Goal: Task Accomplishment & Management: Manage account settings

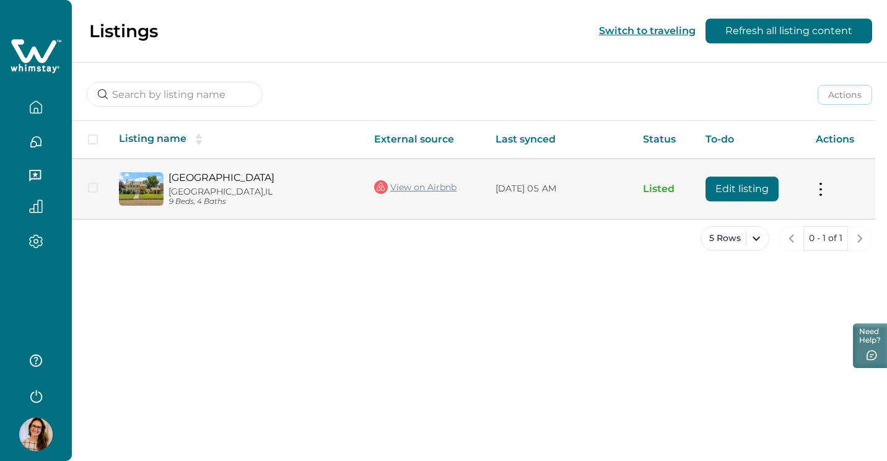
click at [815, 183] on td "Actions View listing on Whimstay Unlist listing View listing details" at bounding box center [840, 189] width 69 height 60
click at [816, 184] on button at bounding box center [821, 188] width 10 height 13
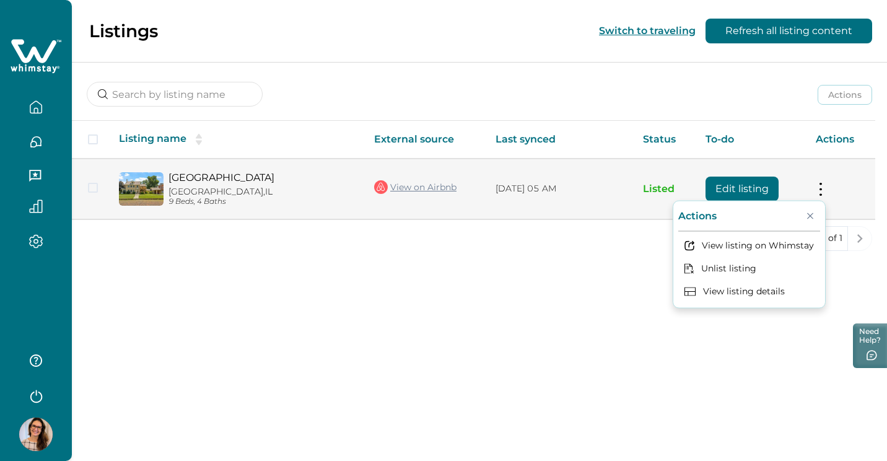
click at [216, 175] on link "[GEOGRAPHIC_DATA]" at bounding box center [261, 178] width 186 height 12
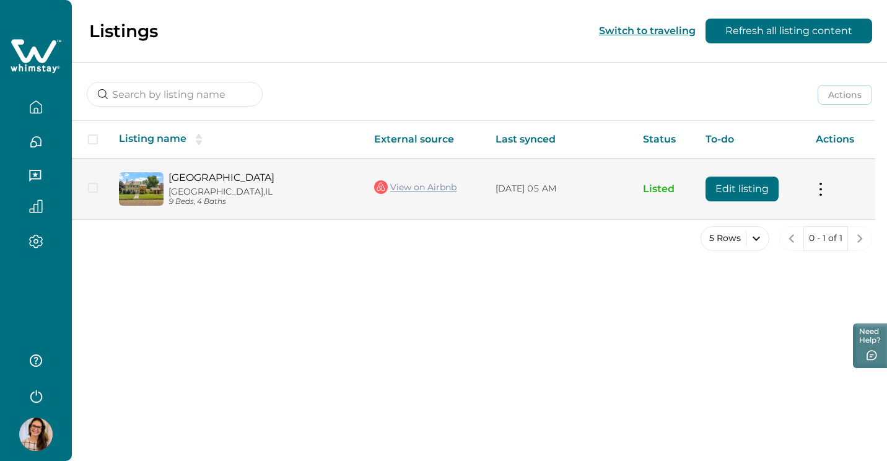
click at [261, 181] on link "[GEOGRAPHIC_DATA]" at bounding box center [261, 178] width 186 height 12
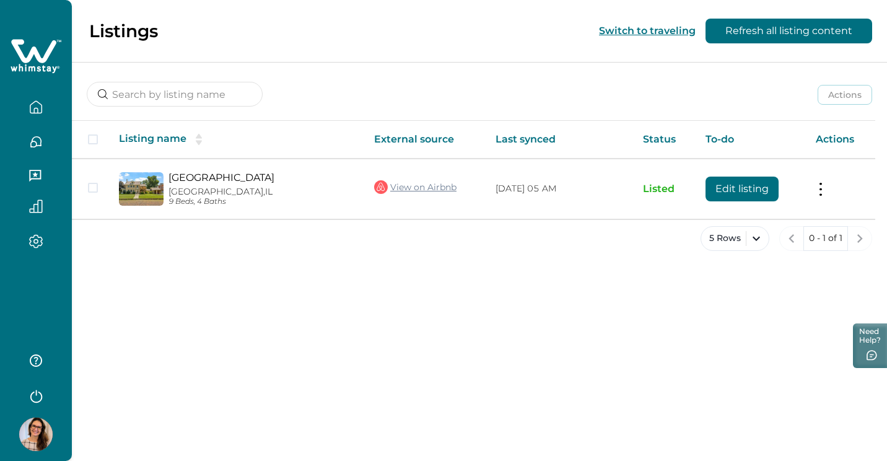
click at [32, 240] on icon "button" at bounding box center [36, 241] width 14 height 14
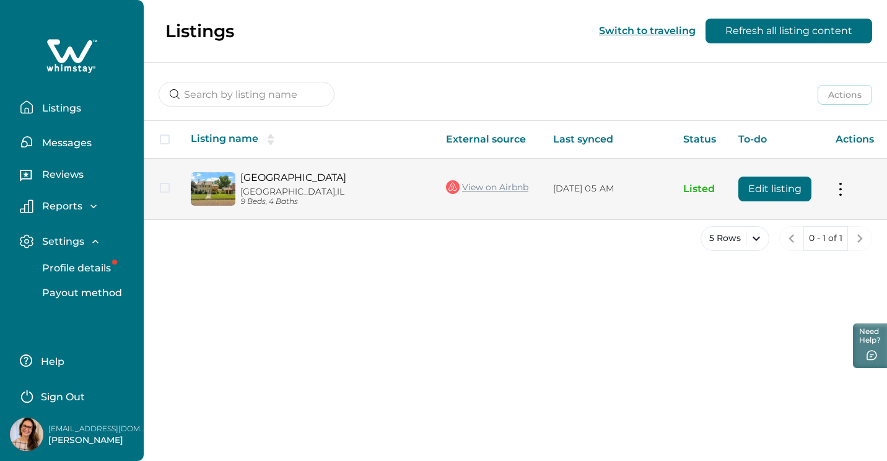
click at [840, 191] on button at bounding box center [841, 188] width 10 height 13
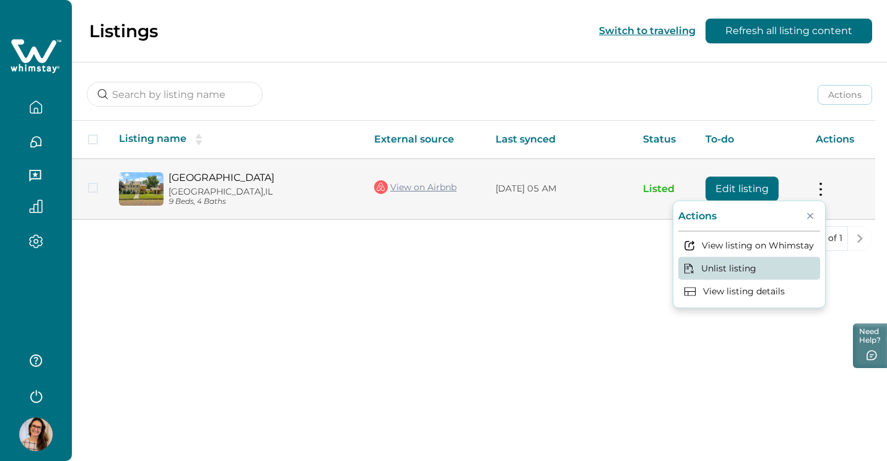
click at [773, 269] on button "Unlist listing" at bounding box center [749, 268] width 142 height 23
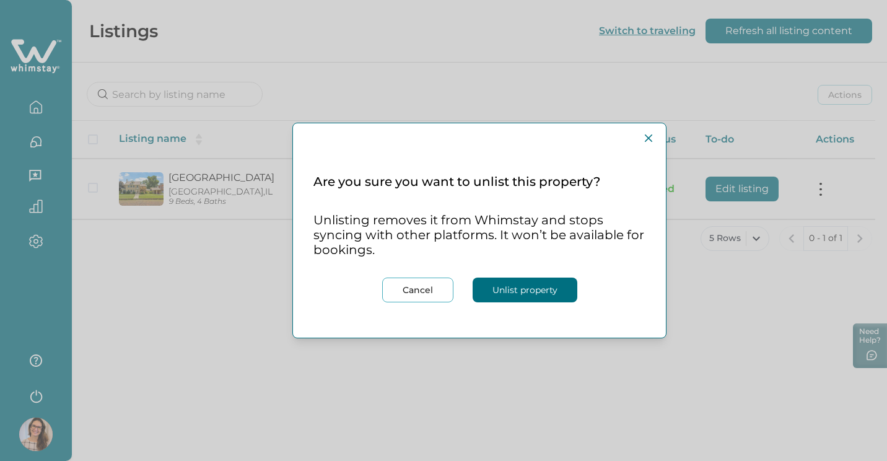
click at [394, 285] on button "Cancel" at bounding box center [417, 290] width 71 height 25
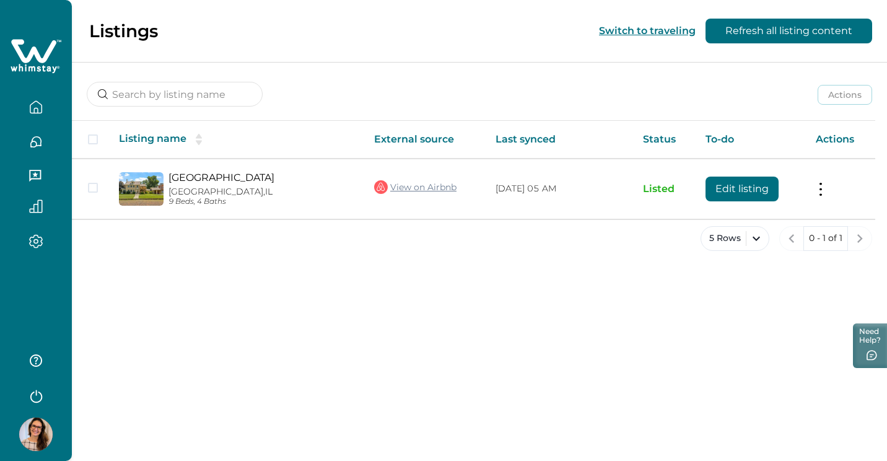
click at [33, 246] on icon "button" at bounding box center [36, 241] width 14 height 14
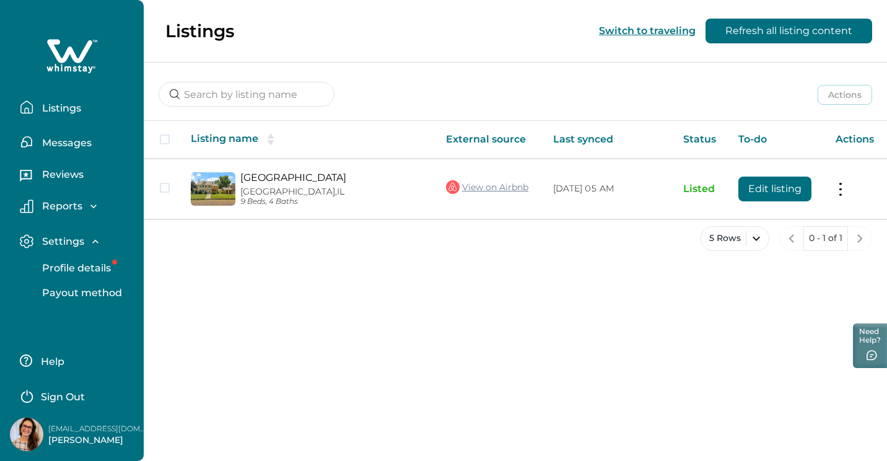
click at [69, 110] on p "Listings" at bounding box center [59, 108] width 43 height 12
click at [76, 204] on p "Reports" at bounding box center [60, 206] width 44 height 12
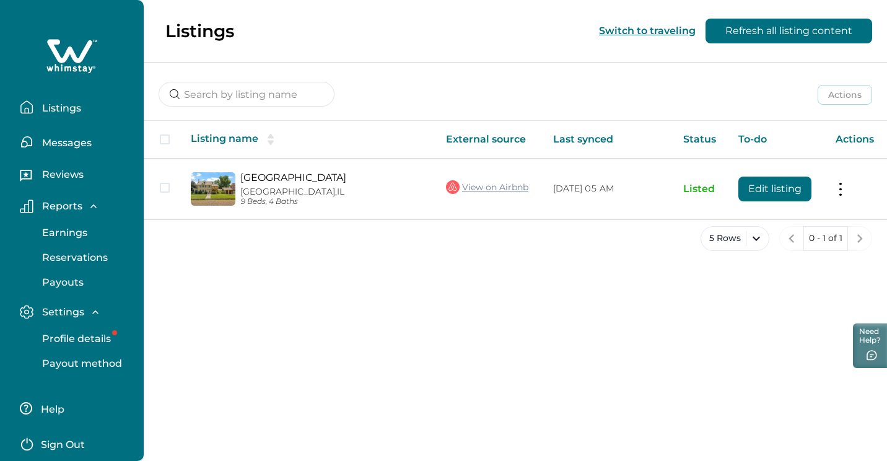
click at [92, 340] on p "Profile details" at bounding box center [74, 339] width 72 height 12
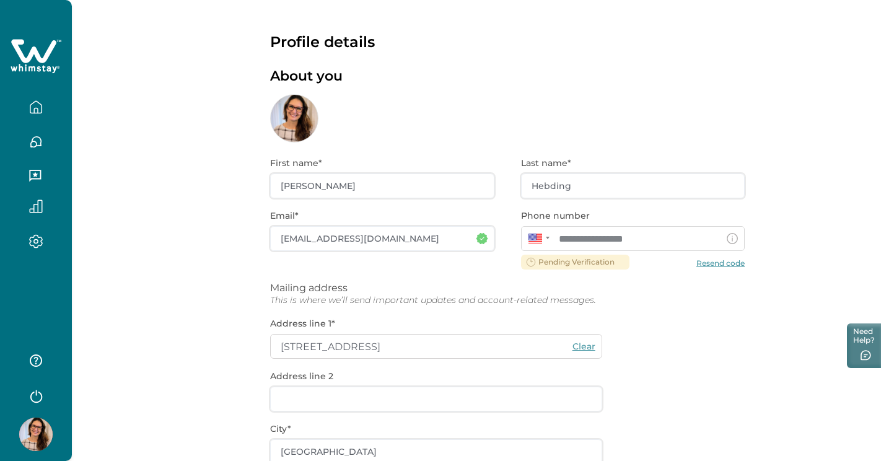
click at [36, 232] on div at bounding box center [36, 241] width 52 height 35
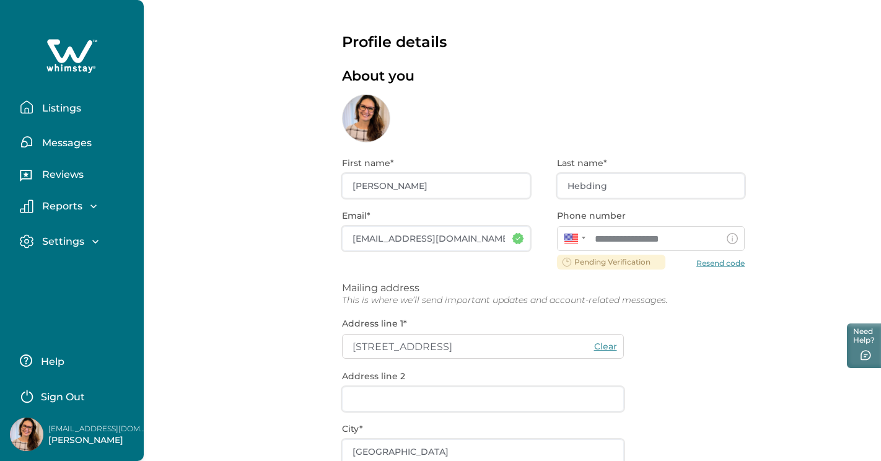
click at [49, 240] on p "Settings" at bounding box center [61, 241] width 46 height 12
click at [72, 107] on p "Listings" at bounding box center [59, 108] width 43 height 12
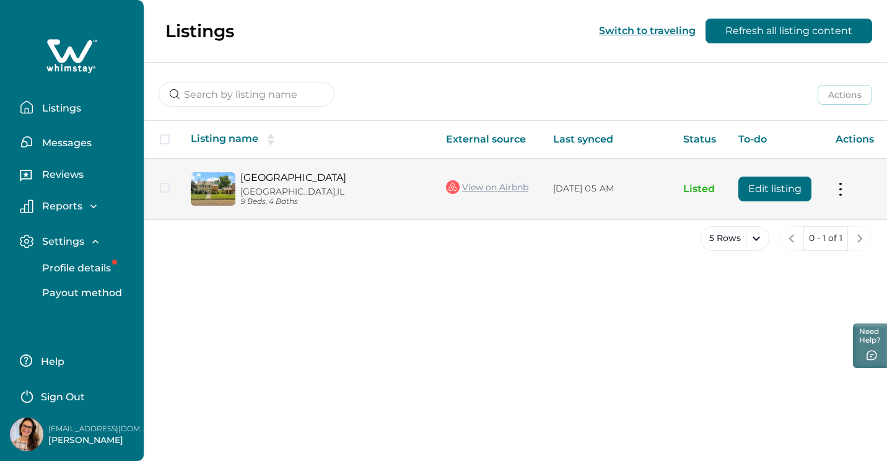
click at [841, 194] on button at bounding box center [841, 188] width 10 height 13
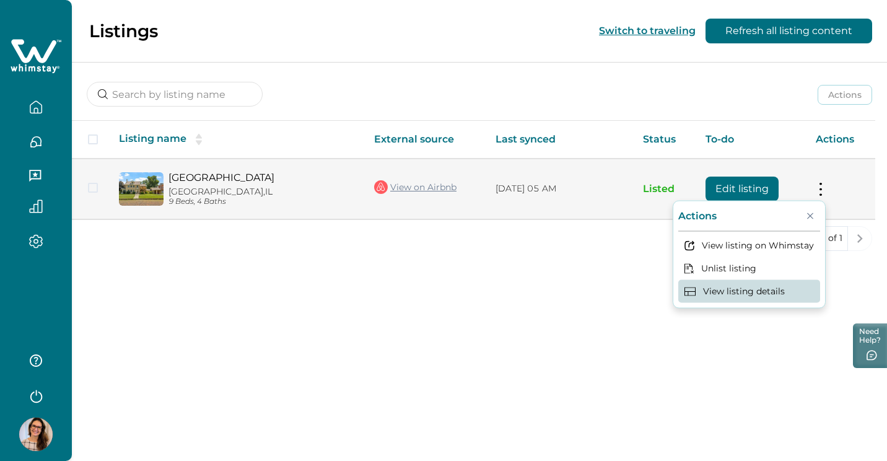
click at [785, 294] on button "View listing details" at bounding box center [749, 291] width 142 height 23
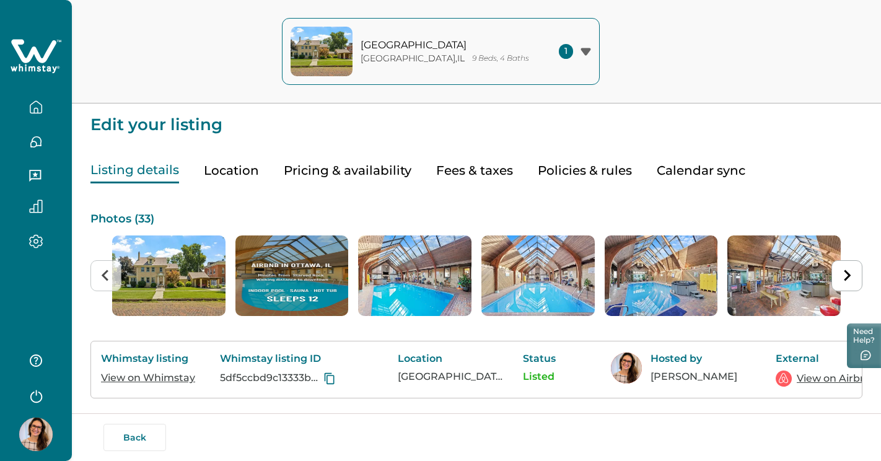
click at [691, 166] on button "Calendar sync" at bounding box center [701, 170] width 89 height 25
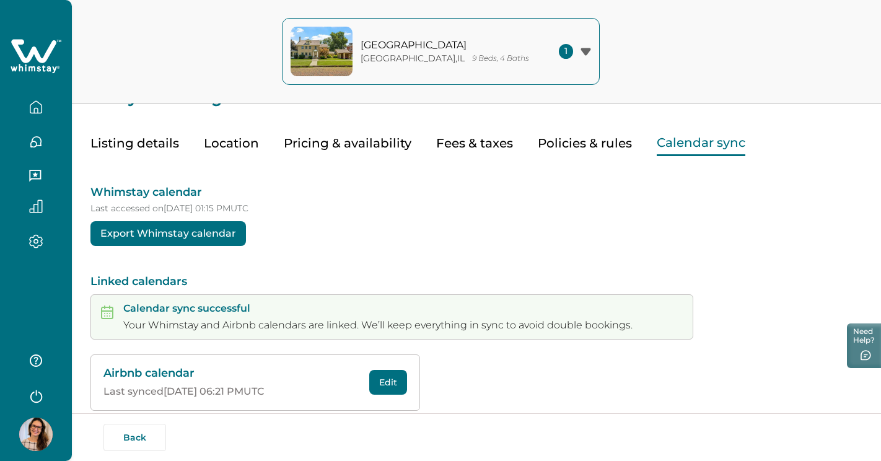
scroll to position [46, 0]
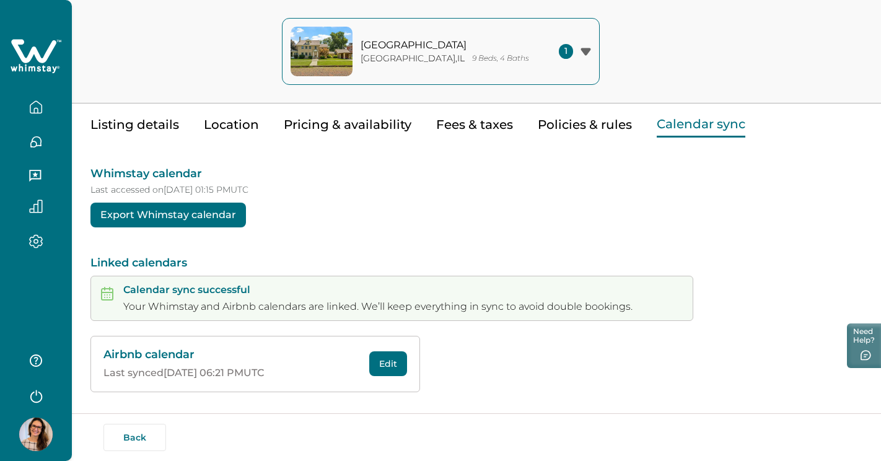
click at [554, 125] on button "Policies & rules" at bounding box center [585, 124] width 94 height 25
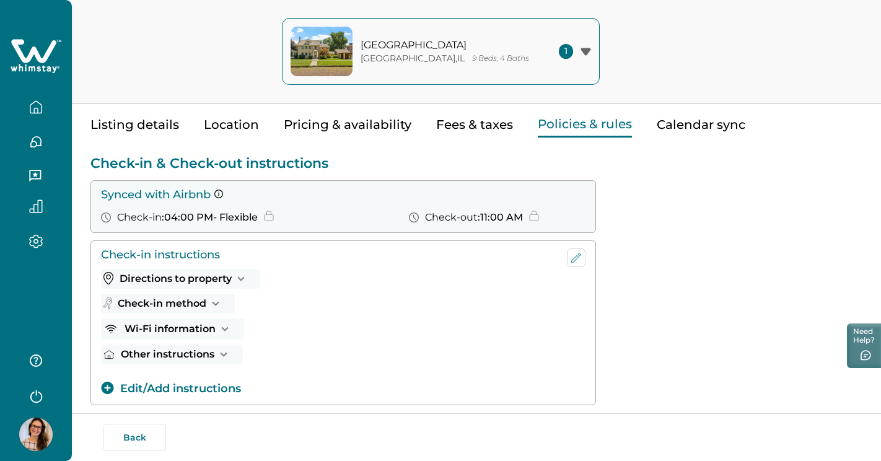
click at [482, 125] on button "Fees & taxes" at bounding box center [474, 124] width 77 height 25
type input "100"
type input "0"
type input "5"
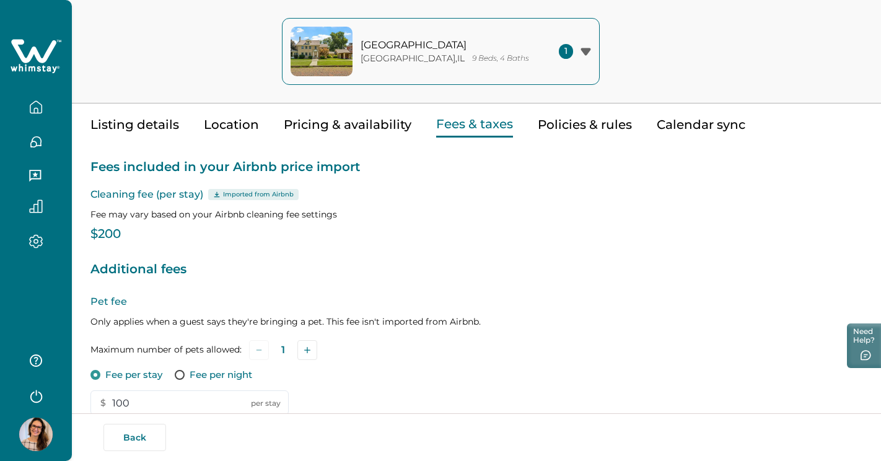
click at [330, 133] on button "Pricing & availability" at bounding box center [348, 124] width 128 height 25
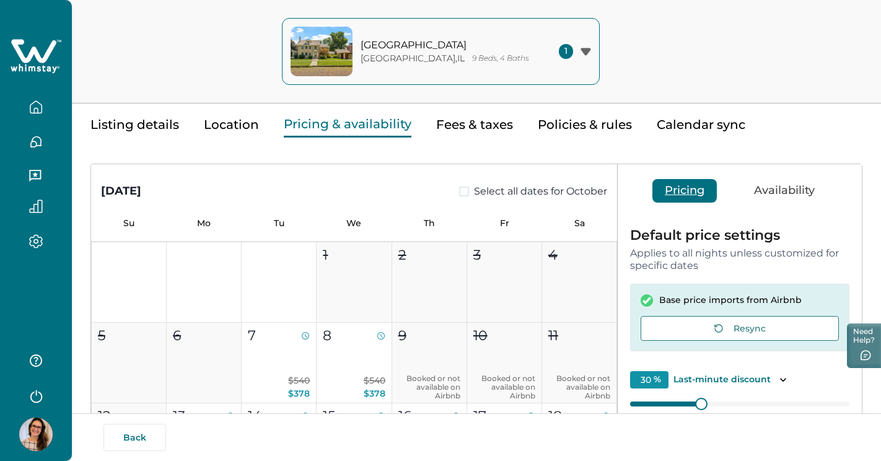
click at [131, 120] on button "Listing details" at bounding box center [134, 124] width 89 height 25
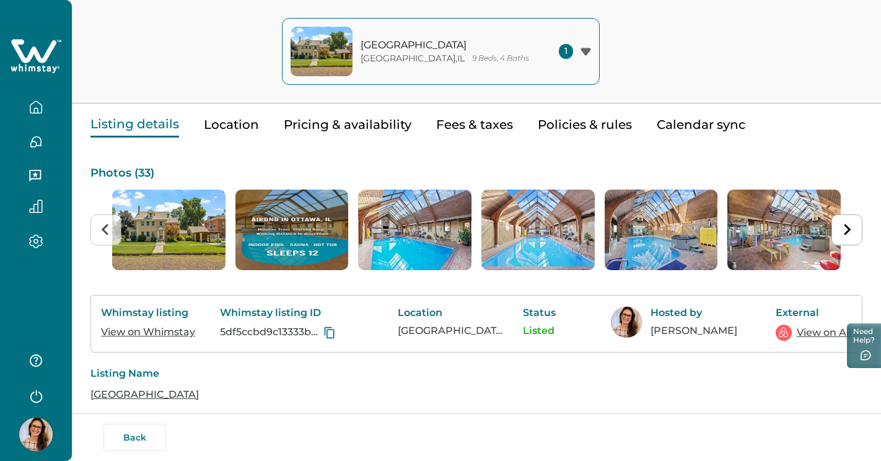
click at [542, 330] on p "Listed" at bounding box center [557, 331] width 68 height 12
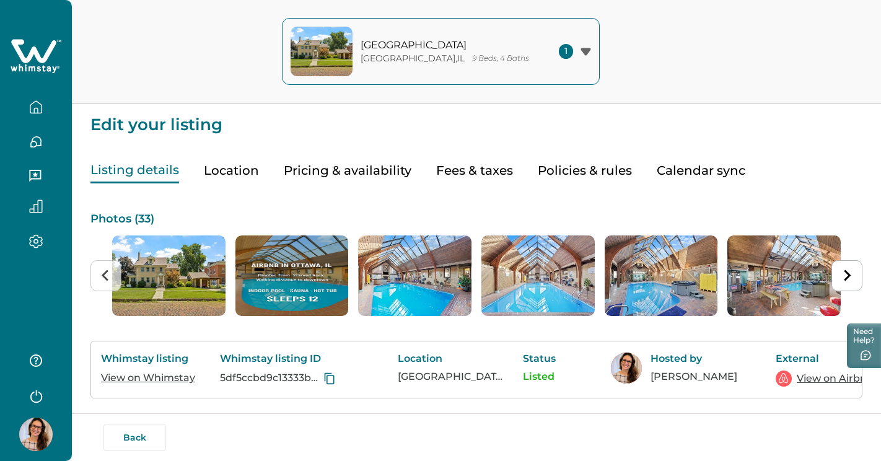
click at [589, 53] on icon "button" at bounding box center [585, 52] width 11 height 8
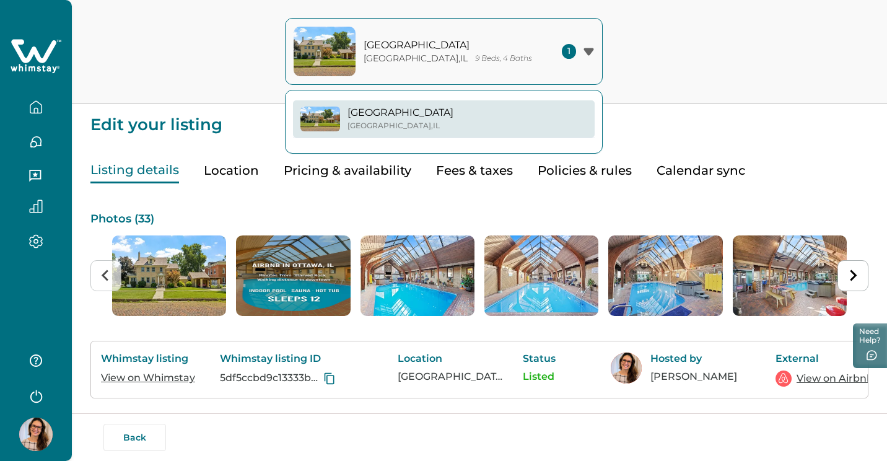
click at [589, 53] on icon "button" at bounding box center [588, 51] width 10 height 7
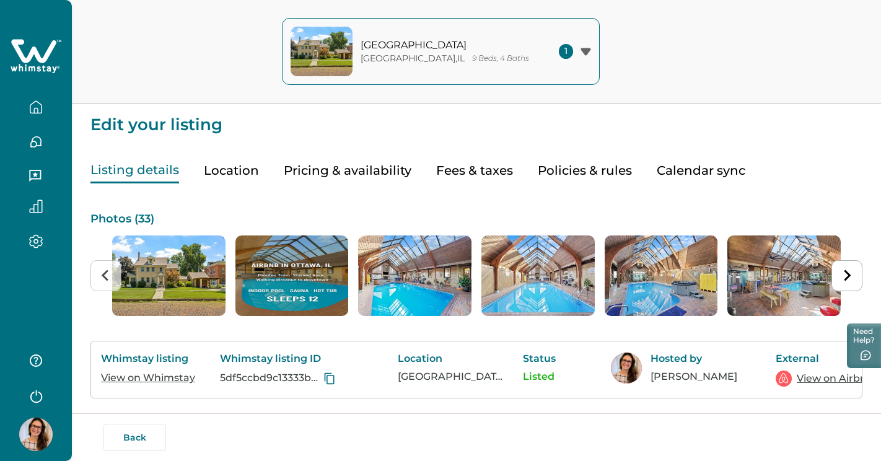
click at [720, 170] on button "Calendar sync" at bounding box center [701, 170] width 89 height 25
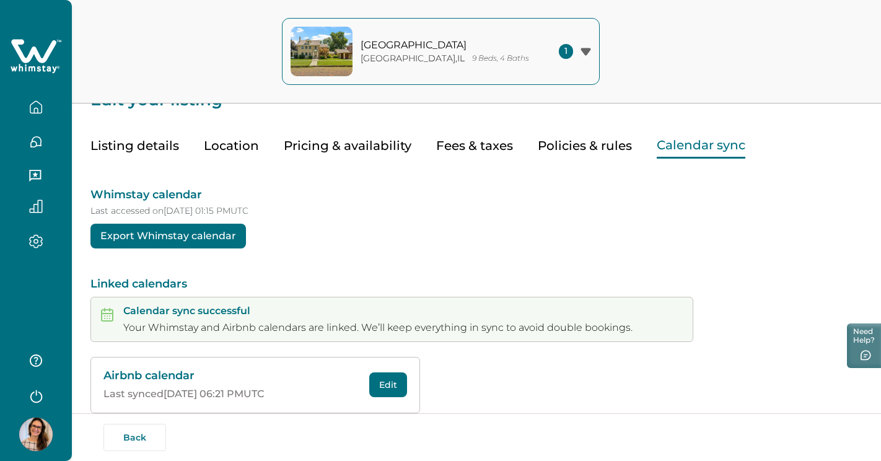
scroll to position [46, 0]
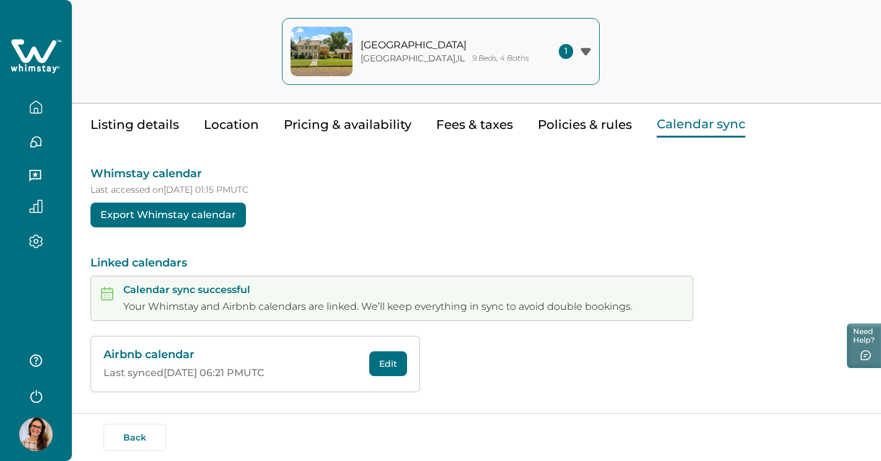
click at [387, 364] on button "Edit" at bounding box center [388, 363] width 38 height 25
drag, startPoint x: 880, startPoint y: 165, endPoint x: 881, endPoint y: 193, distance: 27.9
click at [881, 193] on html "Skip to Content Pearl Street Pool House Ottawa , IL 9 Beds, 4 Baths 1 Pearl Str…" at bounding box center [440, 184] width 881 height 461
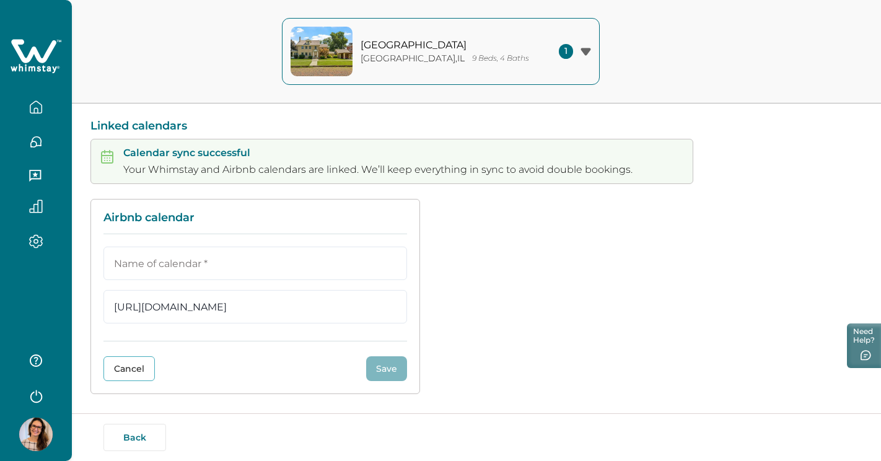
scroll to position [184, 0]
click at [124, 367] on button "Cancel" at bounding box center [128, 367] width 51 height 25
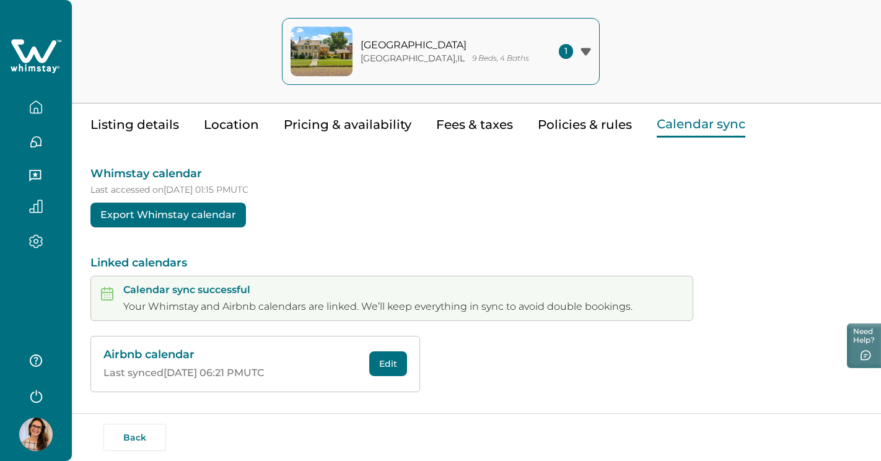
click at [143, 120] on button "Listing details" at bounding box center [134, 124] width 89 height 25
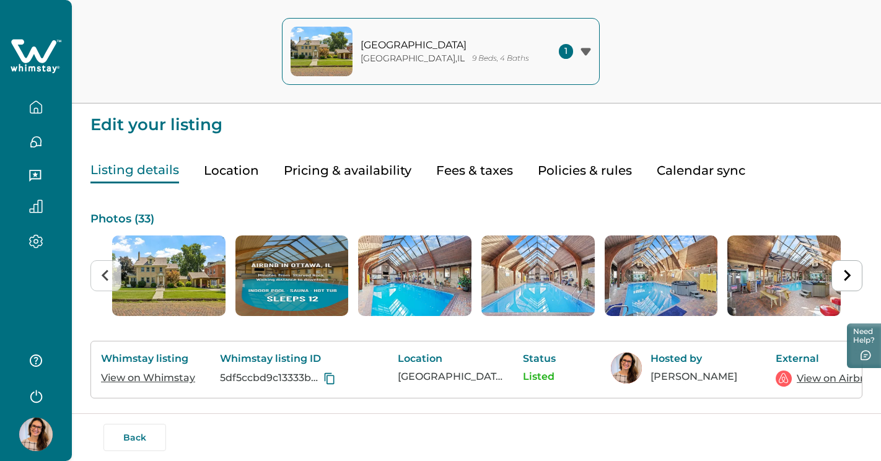
click at [39, 178] on icon "button" at bounding box center [36, 177] width 14 height 14
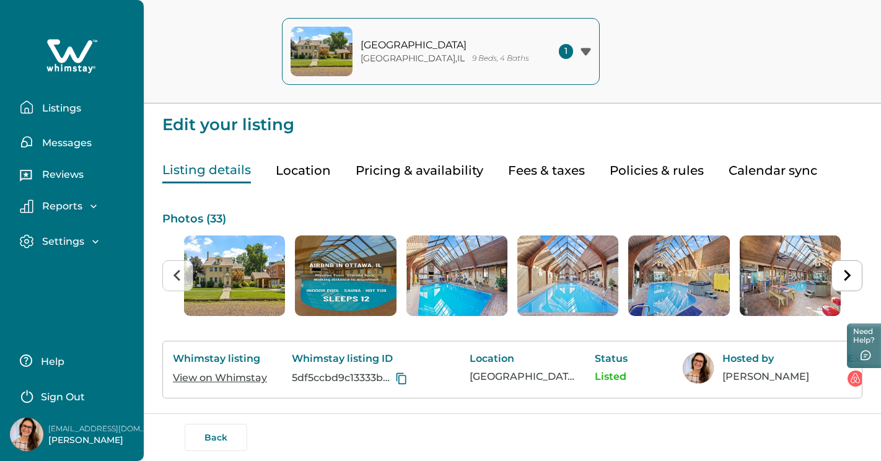
click at [54, 204] on p "Reports" at bounding box center [60, 206] width 44 height 12
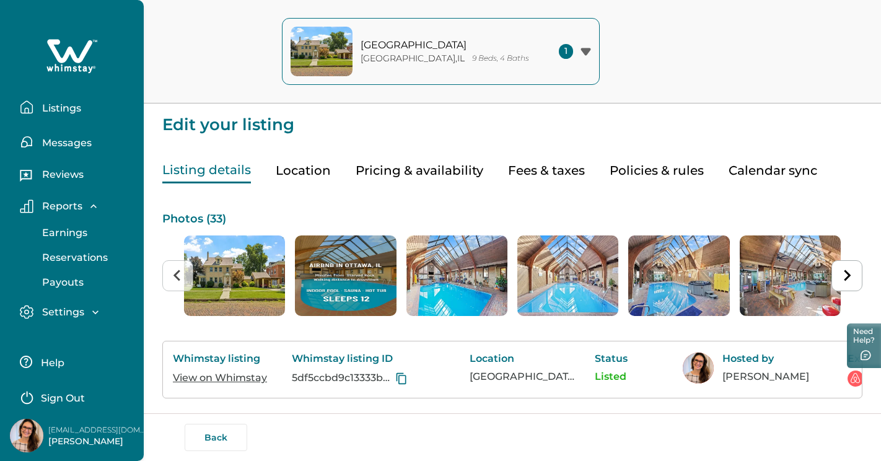
click at [63, 310] on p "Settings" at bounding box center [61, 312] width 46 height 12
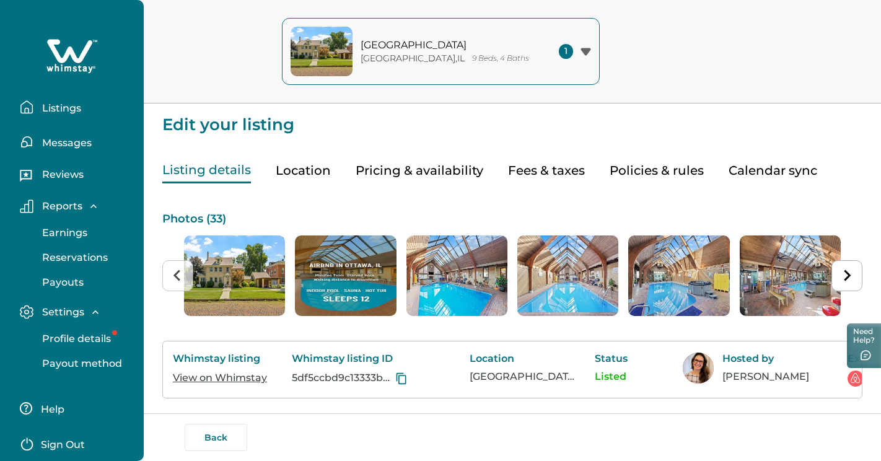
click at [66, 331] on button "Profile details" at bounding box center [85, 338] width 114 height 25
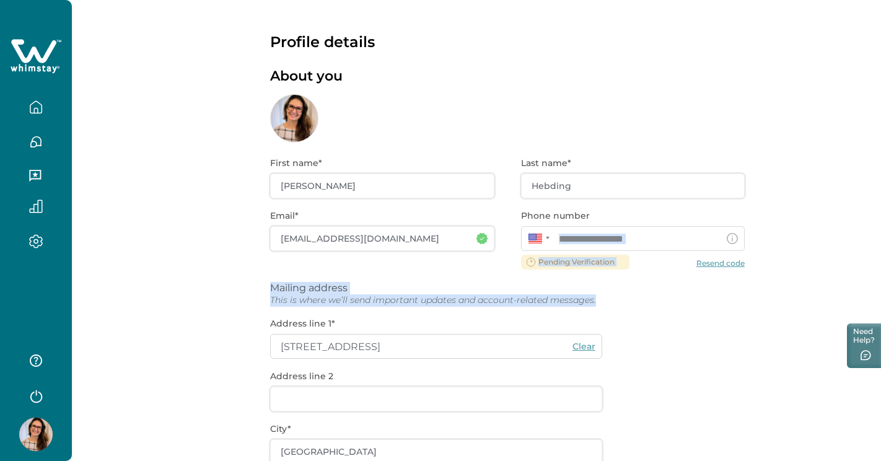
drag, startPoint x: 886, startPoint y: 169, endPoint x: 889, endPoint y: 333, distance: 164.2
click at [881, 333] on html "**********" at bounding box center [440, 230] width 881 height 461
click at [32, 404] on icon "button" at bounding box center [36, 395] width 19 height 19
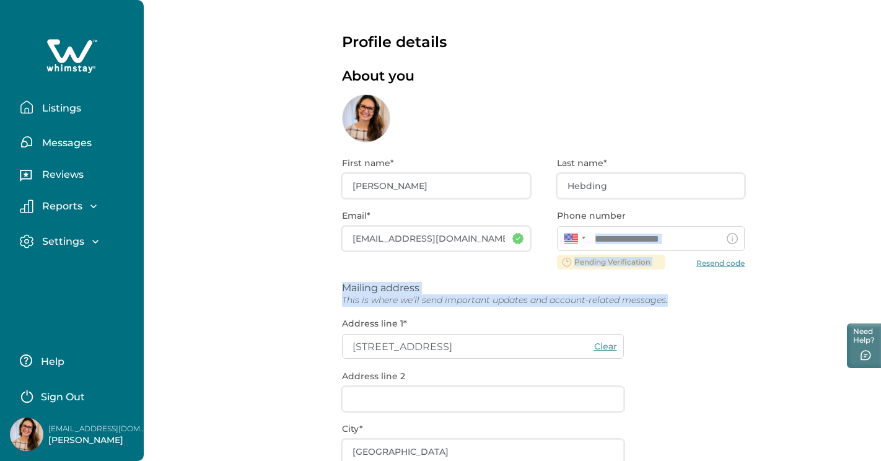
click at [56, 107] on p "Listings" at bounding box center [59, 108] width 43 height 12
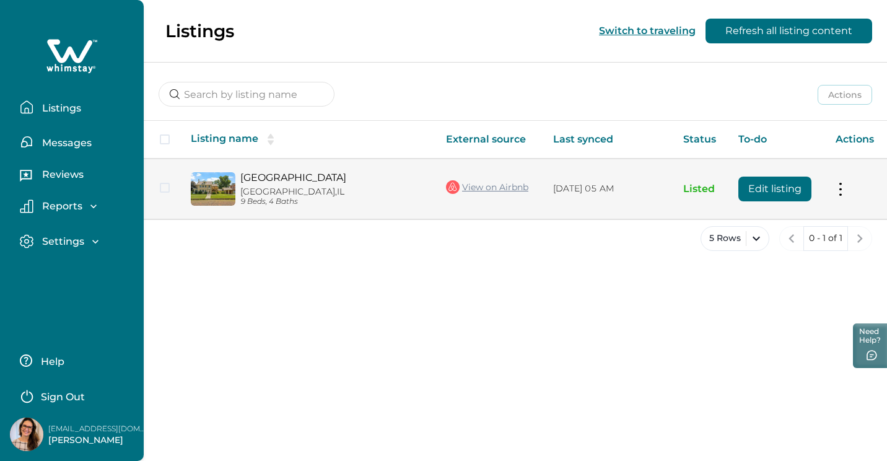
click at [779, 194] on button "Edit listing" at bounding box center [774, 189] width 73 height 25
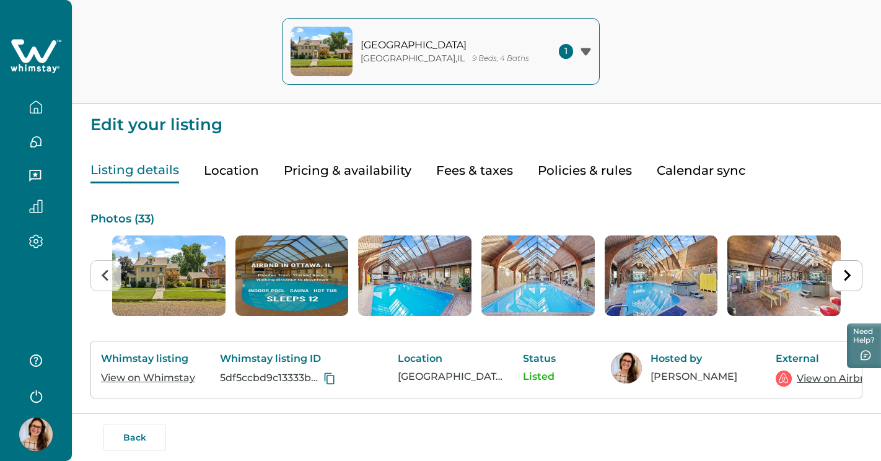
click at [569, 166] on button "Policies & rules" at bounding box center [585, 170] width 94 height 25
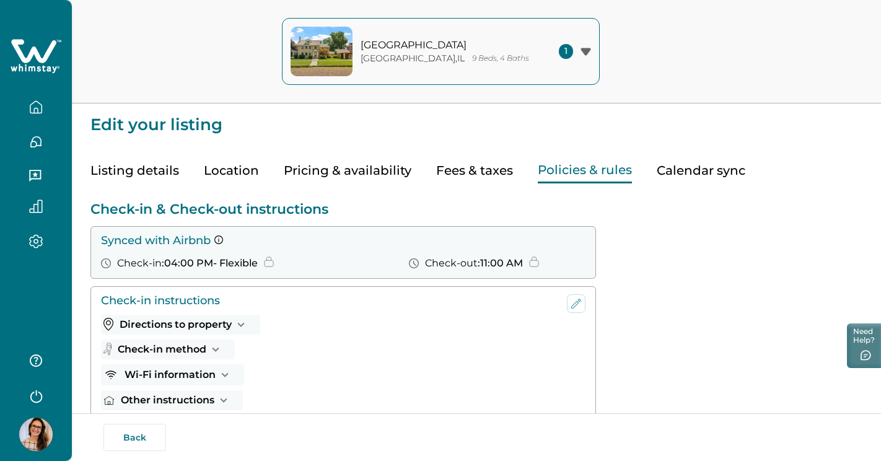
click at [355, 170] on button "Pricing & availability" at bounding box center [348, 170] width 128 height 25
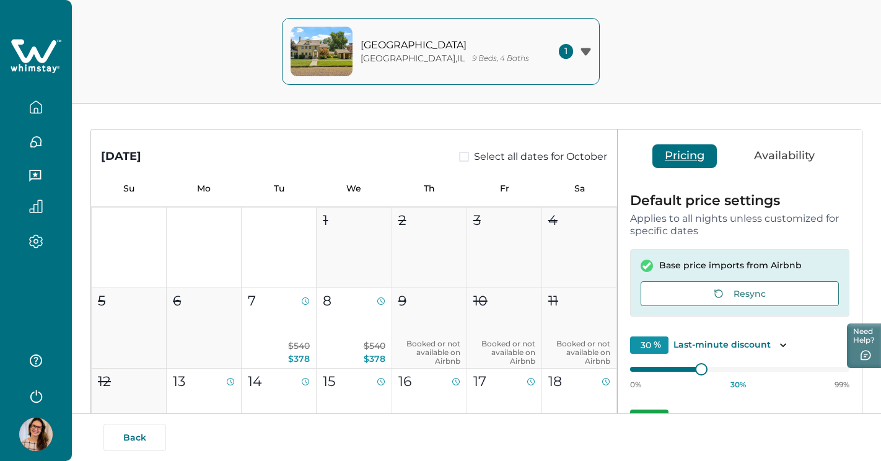
scroll to position [76, 0]
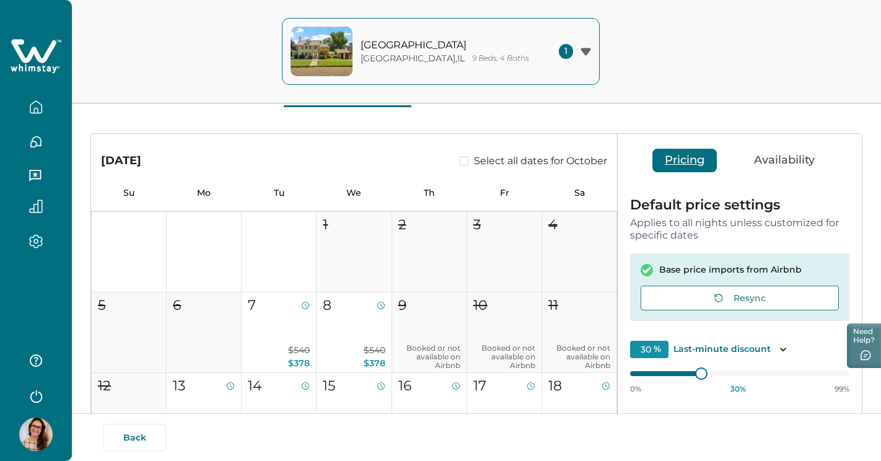
click at [767, 157] on button "Availability" at bounding box center [783, 161] width 85 height 24
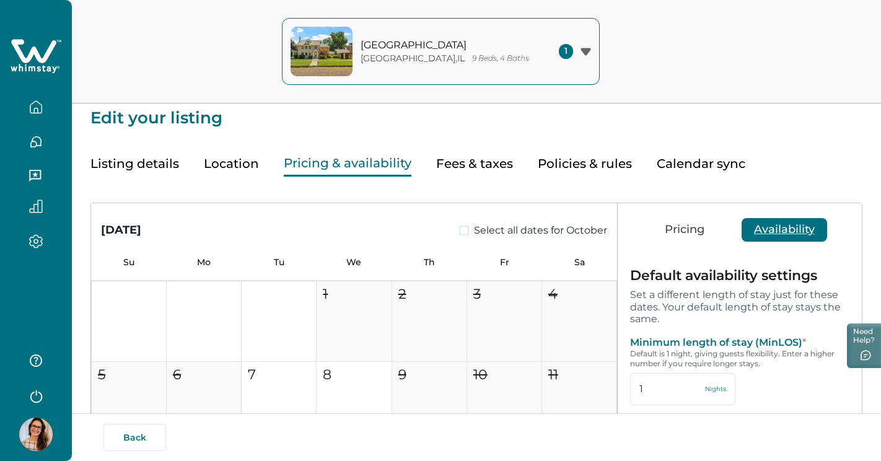
scroll to position [6, 0]
click at [456, 163] on button "Fees & taxes" at bounding box center [474, 164] width 77 height 25
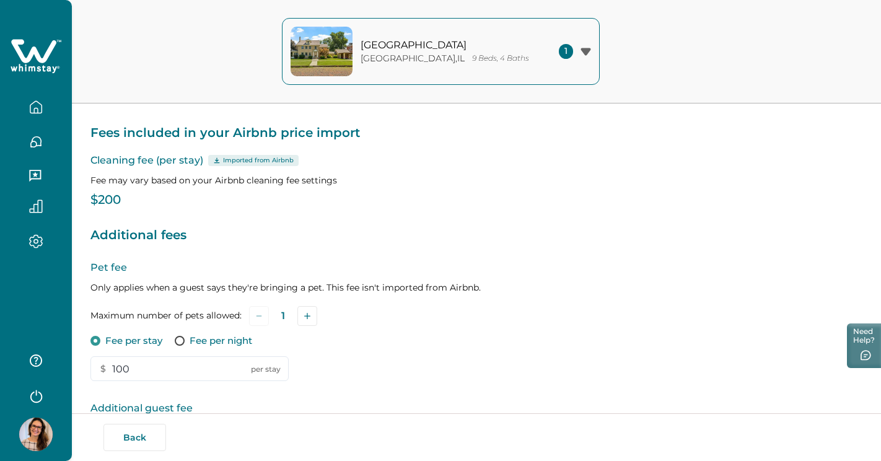
scroll to position [84, 0]
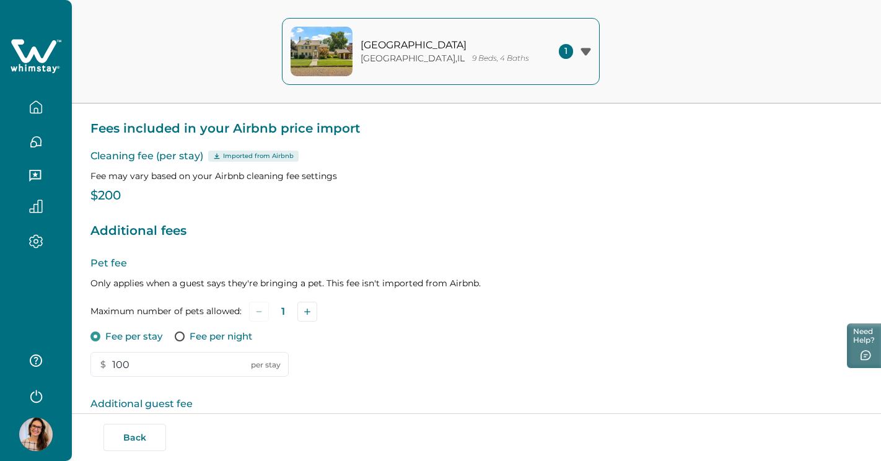
click at [229, 155] on p "Imported from Airbnb" at bounding box center [258, 156] width 71 height 10
click at [214, 155] on icon at bounding box center [216, 156] width 7 height 6
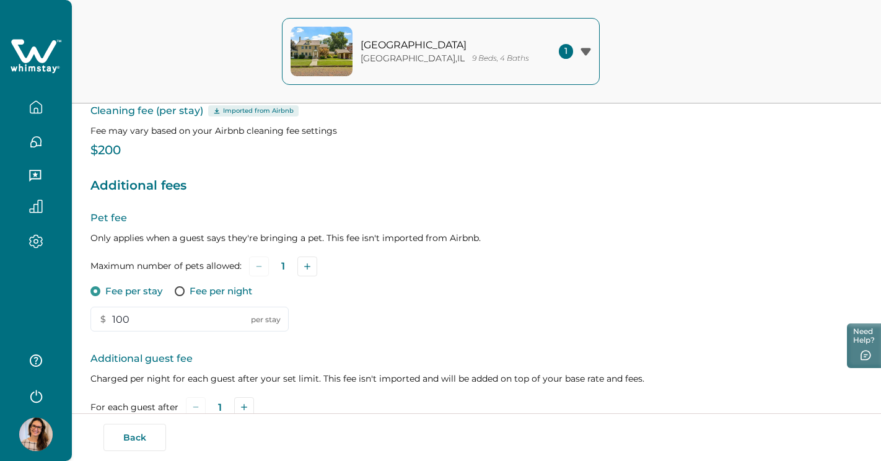
scroll to position [0, 0]
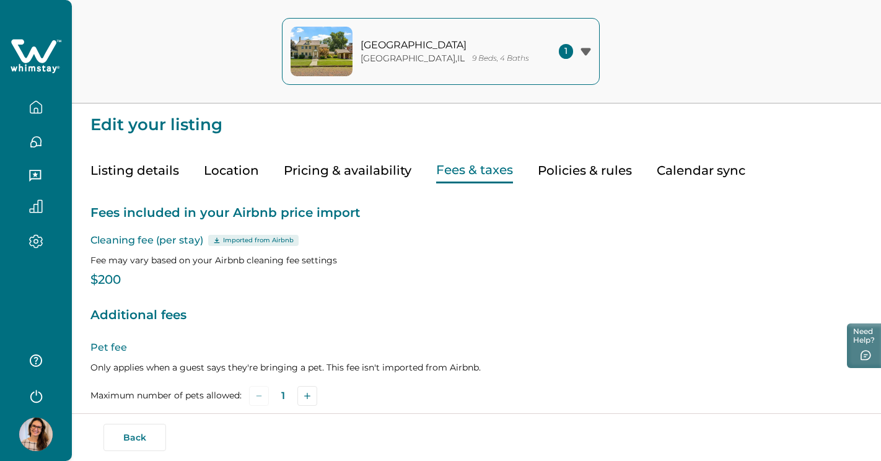
click at [125, 175] on button "Listing details" at bounding box center [134, 170] width 89 height 25
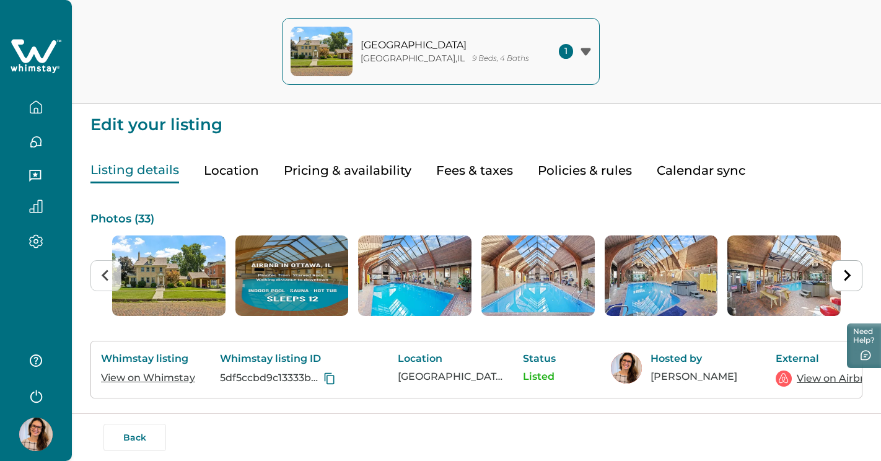
click at [583, 51] on icon "button" at bounding box center [585, 51] width 10 height 7
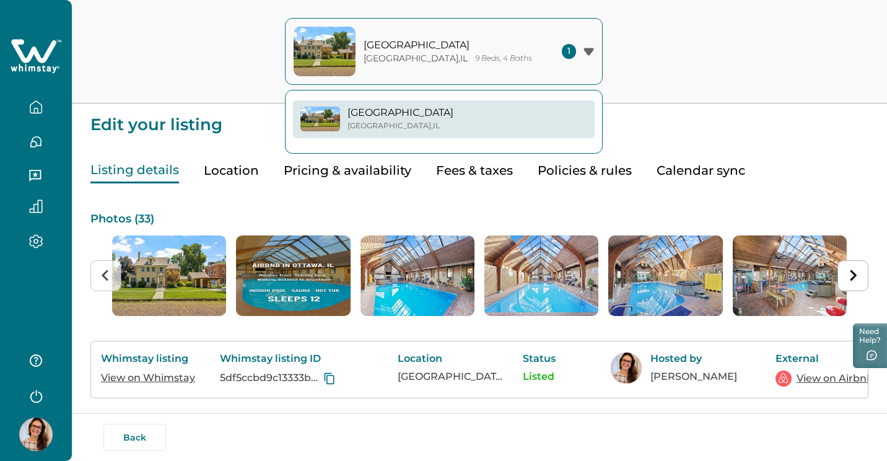
click at [583, 51] on div "1" at bounding box center [578, 51] width 32 height 15
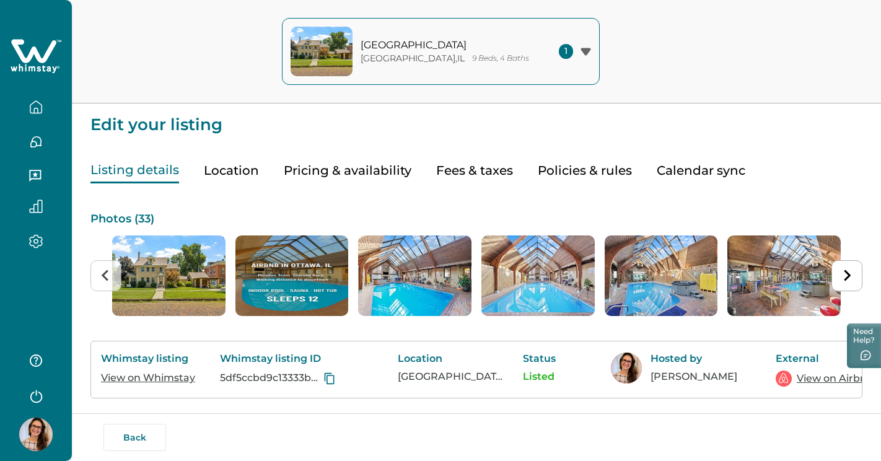
click at [144, 123] on p "Edit your listing" at bounding box center [476, 118] width 772 height 30
drag, startPoint x: 721, startPoint y: 401, endPoint x: 762, endPoint y: 399, distance: 41.0
click at [544, 377] on p "Listed" at bounding box center [557, 376] width 68 height 12
click at [535, 358] on p "Status" at bounding box center [557, 358] width 68 height 12
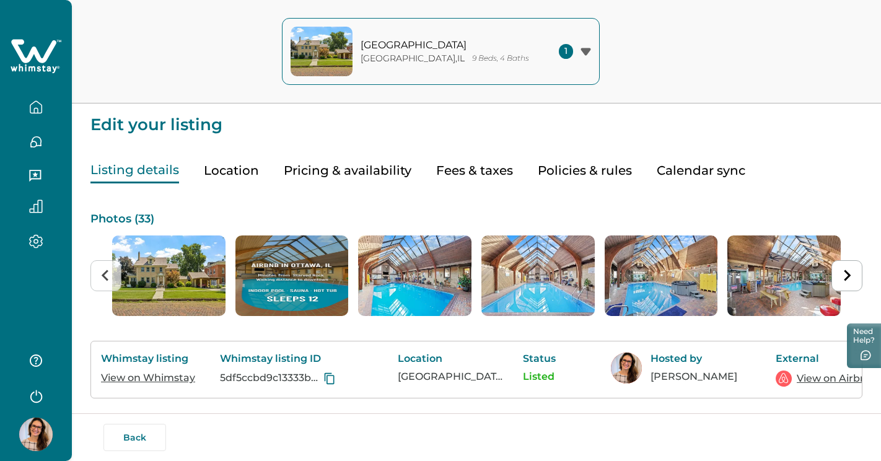
click at [35, 145] on icon "button" at bounding box center [36, 142] width 14 height 14
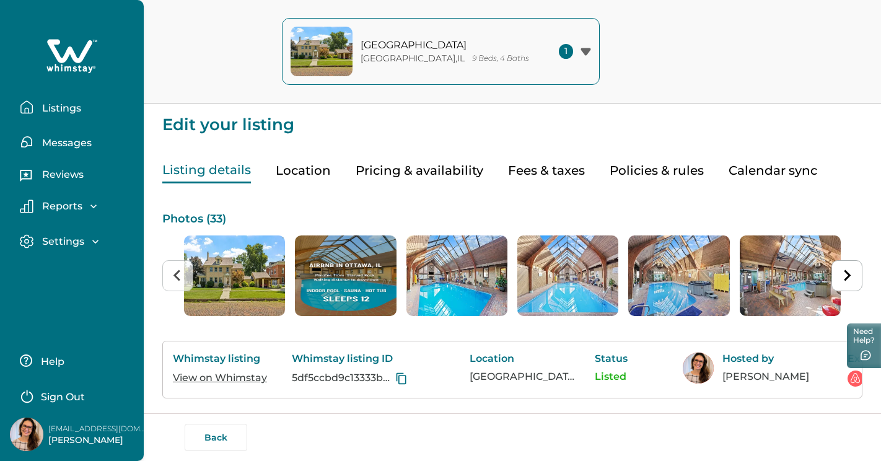
click at [79, 237] on p "Settings" at bounding box center [61, 241] width 46 height 12
click at [97, 263] on p "Profile details" at bounding box center [74, 268] width 72 height 12
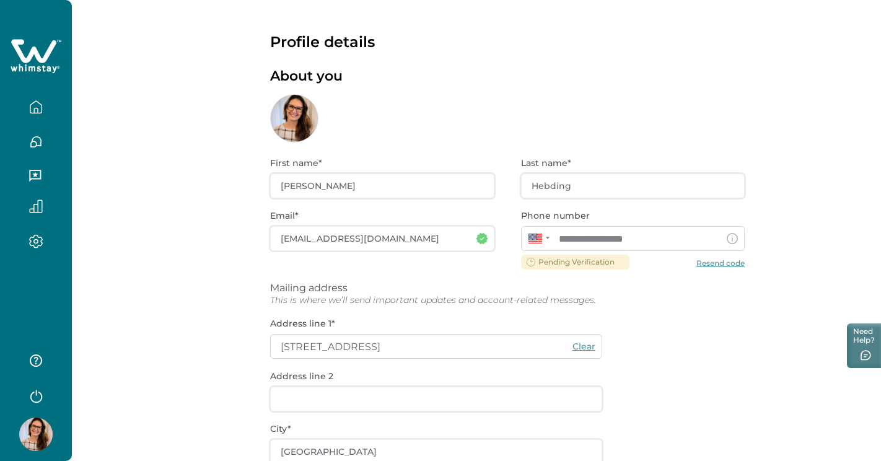
click at [710, 264] on div "**********" at bounding box center [507, 397] width 474 height 510
click at [731, 261] on div "**********" at bounding box center [507, 397] width 474 height 510
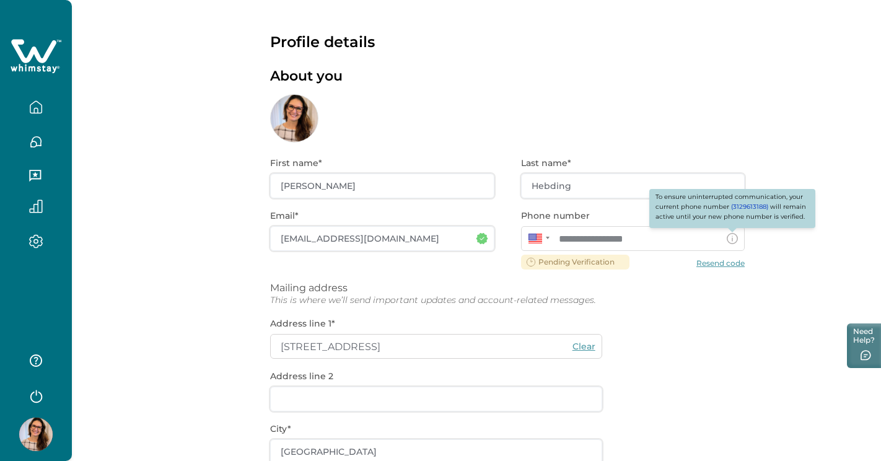
click at [732, 235] on icon at bounding box center [732, 238] width 11 height 11
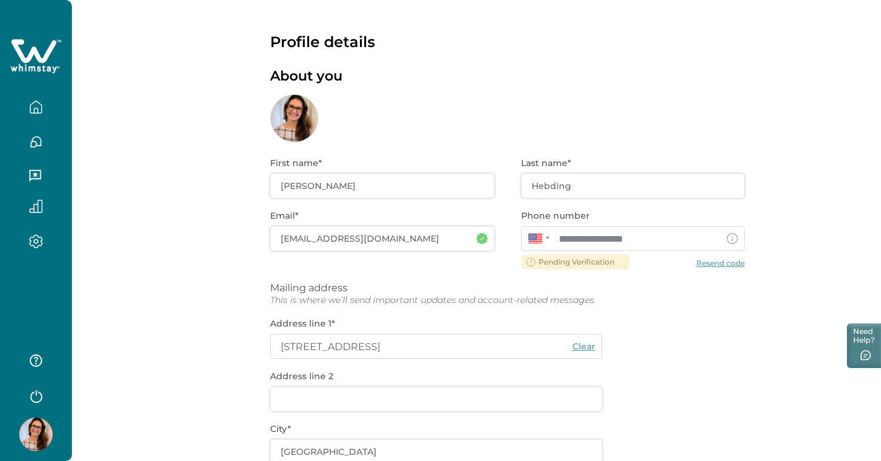
click at [732, 235] on icon at bounding box center [732, 238] width 11 height 11
click at [36, 108] on icon "button" at bounding box center [36, 110] width 4 height 5
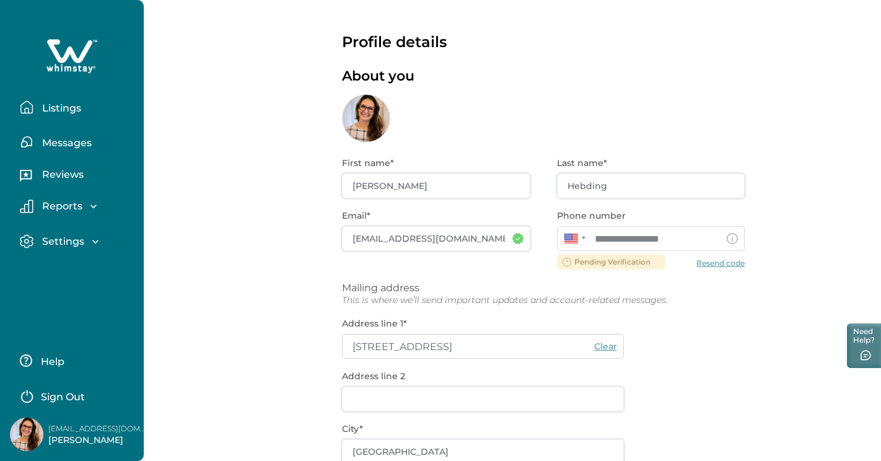
click at [36, 108] on button "Listings" at bounding box center [77, 107] width 114 height 25
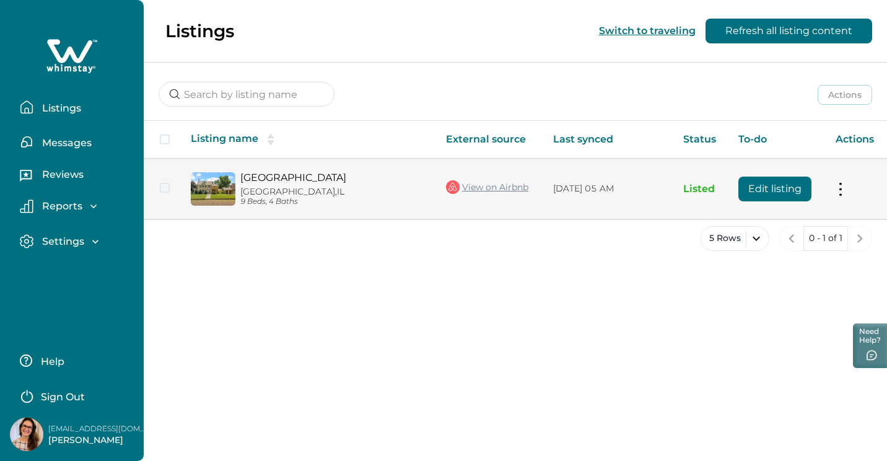
click at [170, 190] on tr "Pearl Street Pool House Ottawa, IL 9 Beds, 4 Baths View on Airbnb 10/07/2025, 0…" at bounding box center [515, 189] width 743 height 60
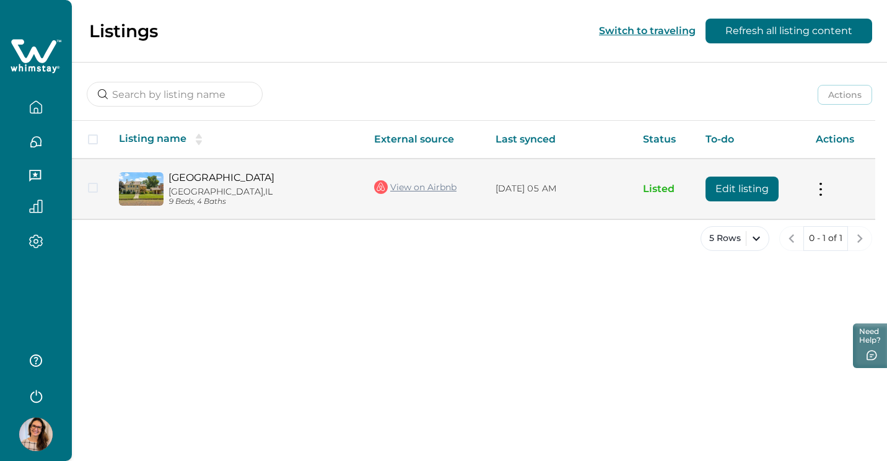
click at [93, 190] on span at bounding box center [93, 188] width 10 height 10
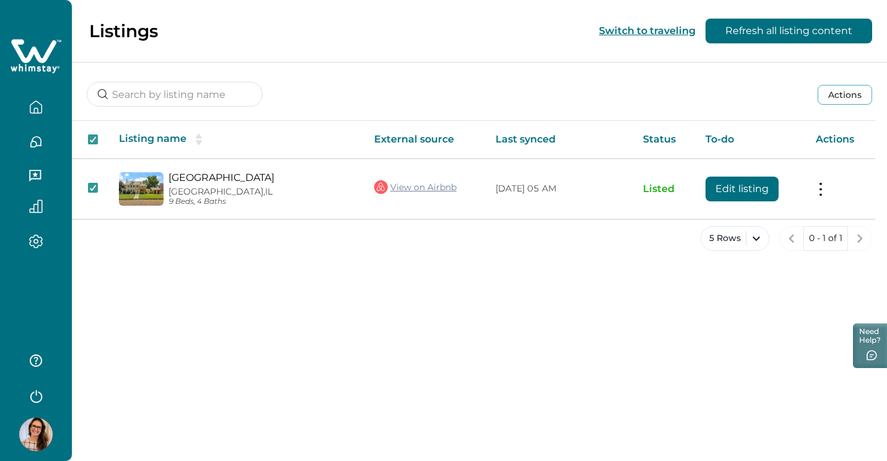
click at [842, 86] on button "Actions" at bounding box center [845, 95] width 55 height 20
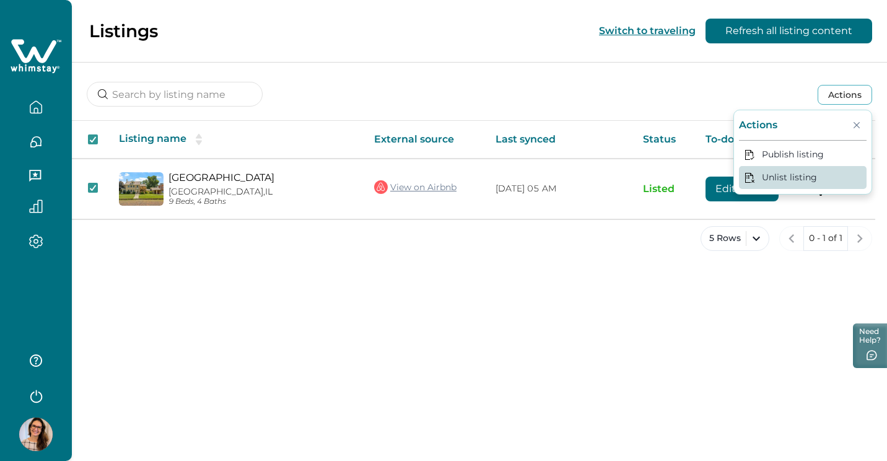
click at [807, 170] on button "Unlist listing" at bounding box center [803, 177] width 128 height 23
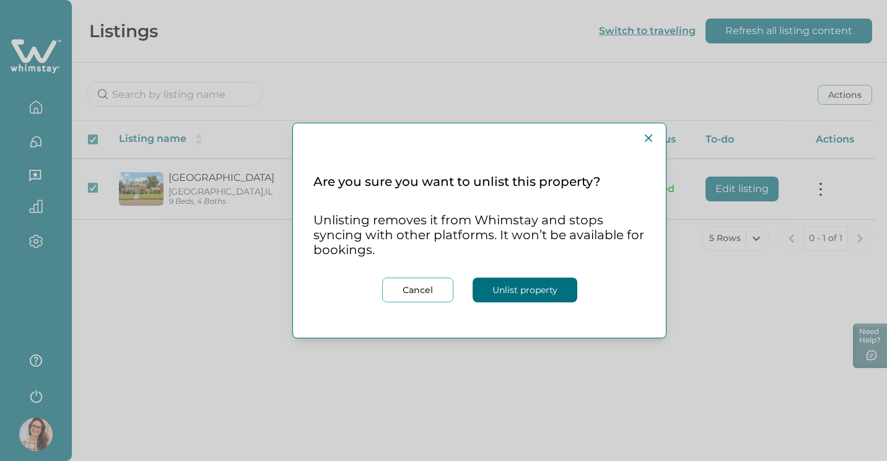
click at [509, 284] on button "Unlist property" at bounding box center [525, 290] width 105 height 25
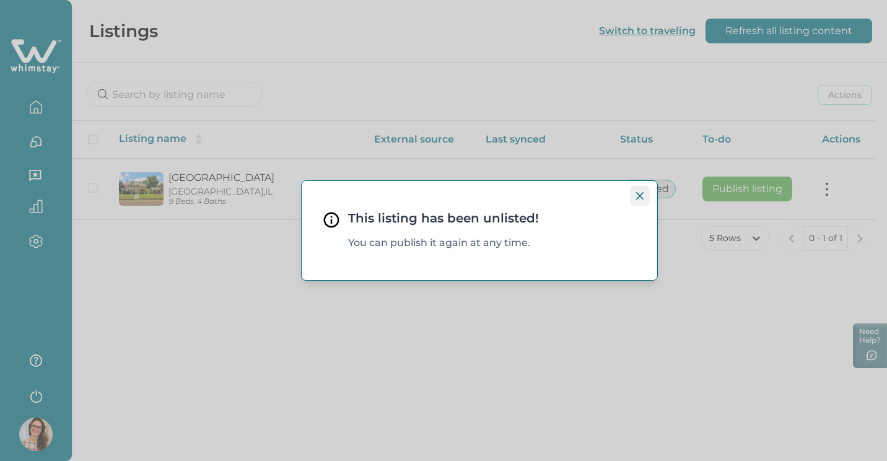
click at [641, 198] on icon "Close" at bounding box center [639, 195] width 7 height 7
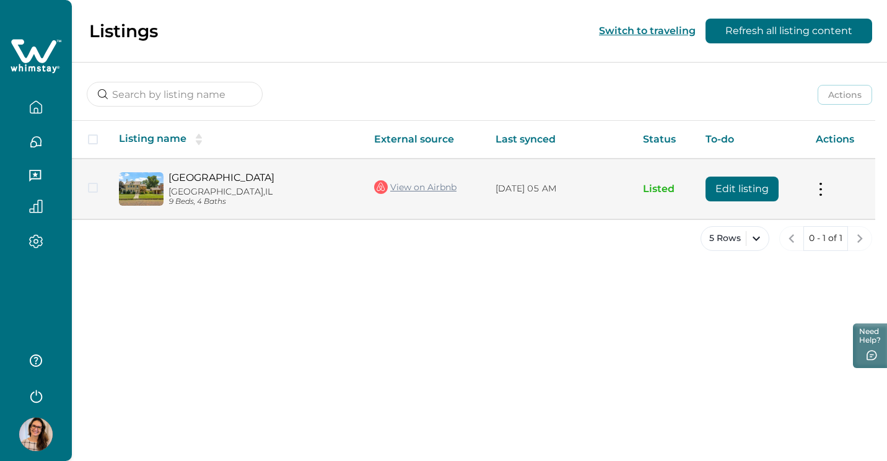
click at [826, 193] on td "Actions View listing on Whimstay Unlist listing View listing details" at bounding box center [840, 189] width 69 height 60
click at [821, 194] on button at bounding box center [821, 188] width 10 height 13
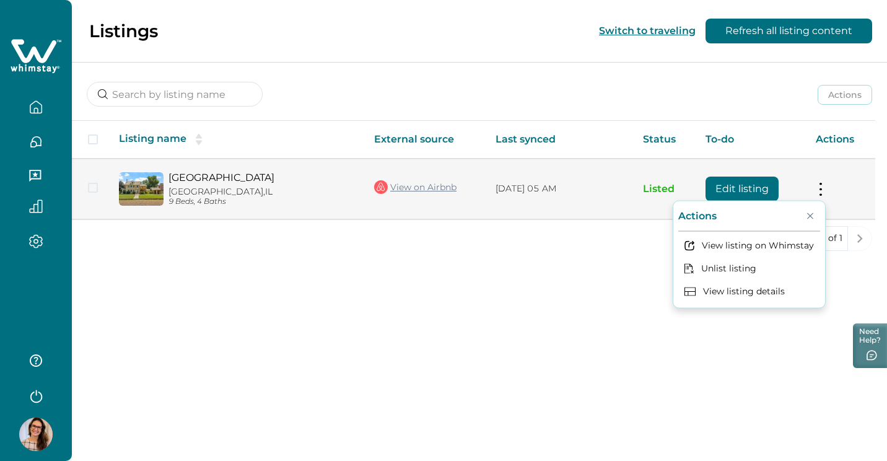
click at [744, 190] on button "Edit listing" at bounding box center [742, 189] width 73 height 25
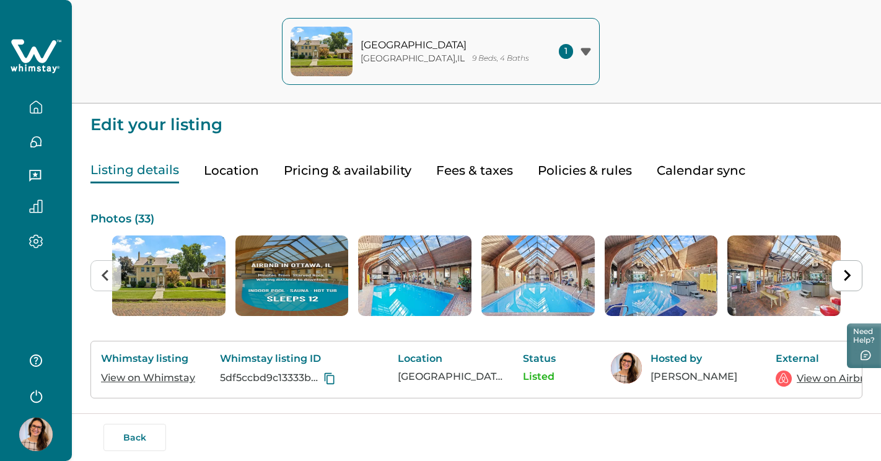
click at [40, 242] on icon "button" at bounding box center [36, 241] width 14 height 14
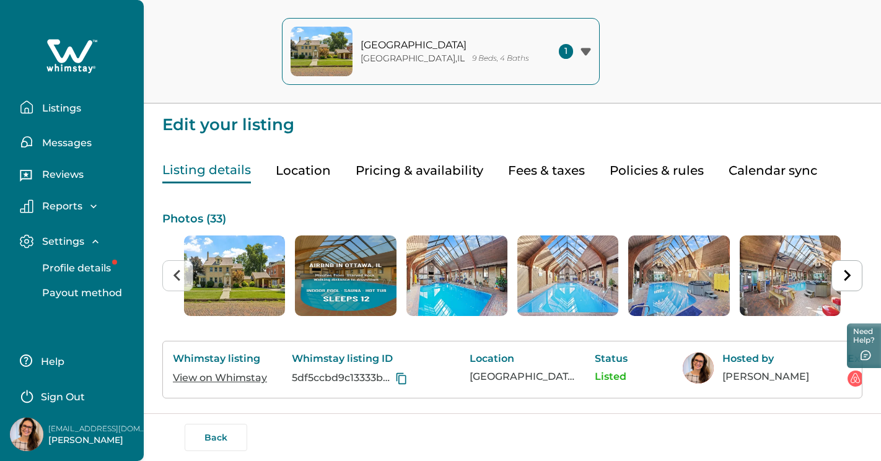
click at [299, 176] on button "Location" at bounding box center [303, 170] width 55 height 25
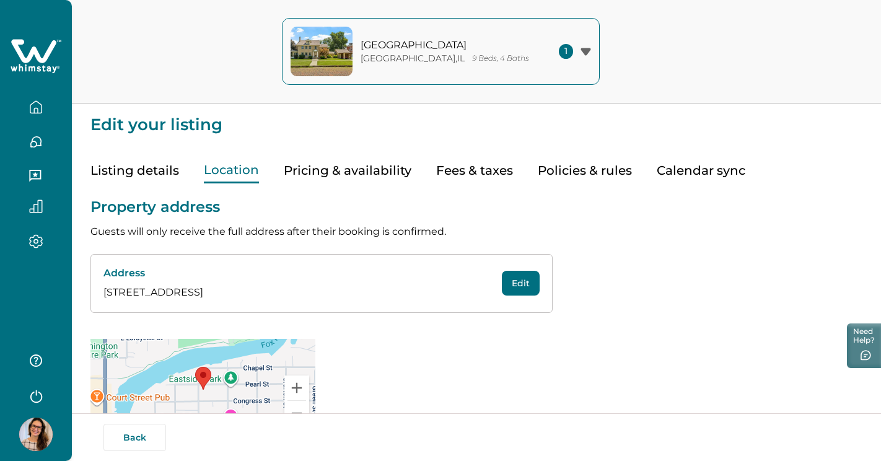
click at [333, 173] on button "Pricing & availability" at bounding box center [348, 170] width 128 height 25
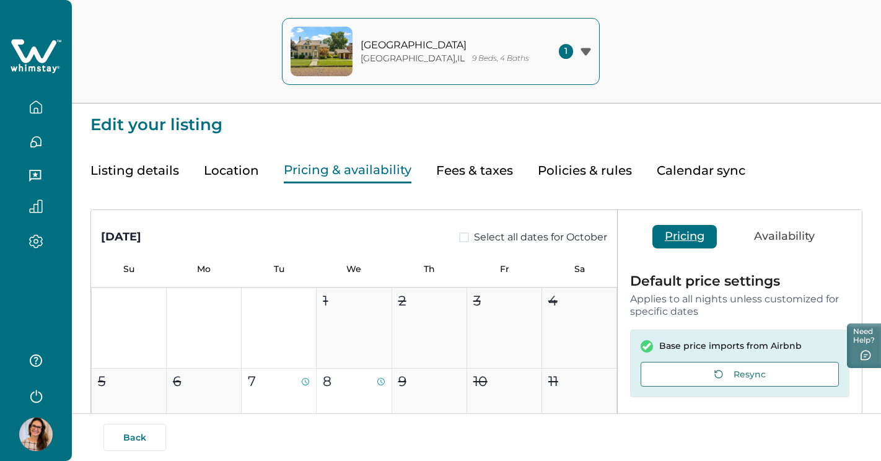
click at [465, 169] on button "Fees & taxes" at bounding box center [474, 170] width 77 height 25
type input "0"
type input "5"
type input "100"
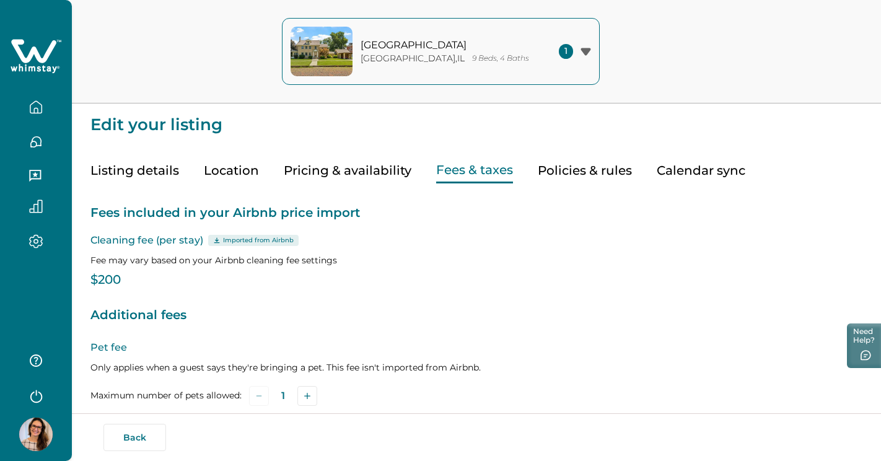
drag, startPoint x: 114, startPoint y: 271, endPoint x: 111, endPoint y: 283, distance: 12.8
click at [111, 283] on p "$200" at bounding box center [476, 280] width 772 height 12
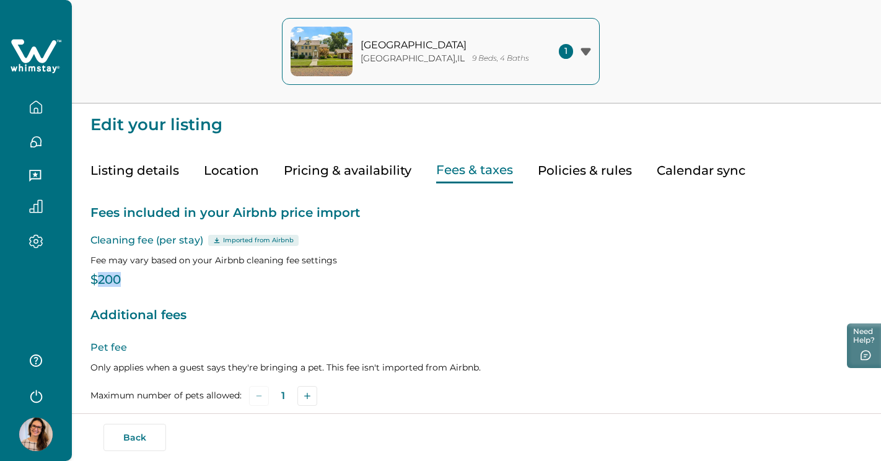
click at [688, 173] on button "Calendar sync" at bounding box center [701, 170] width 89 height 25
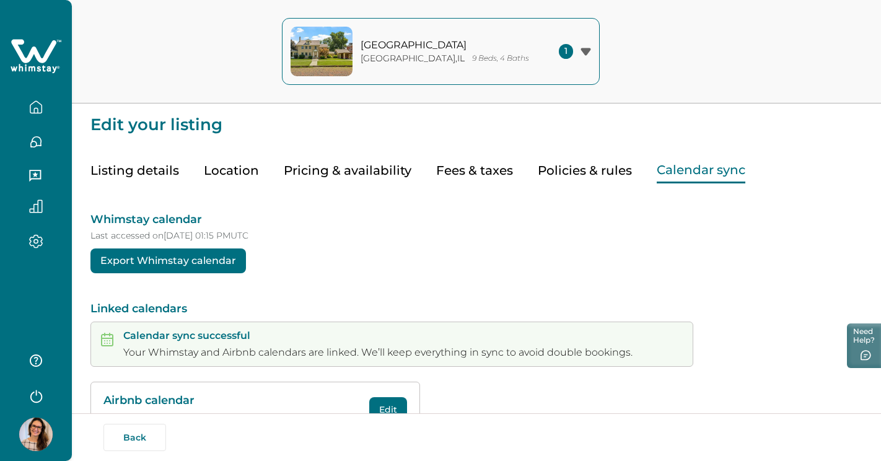
scroll to position [46, 0]
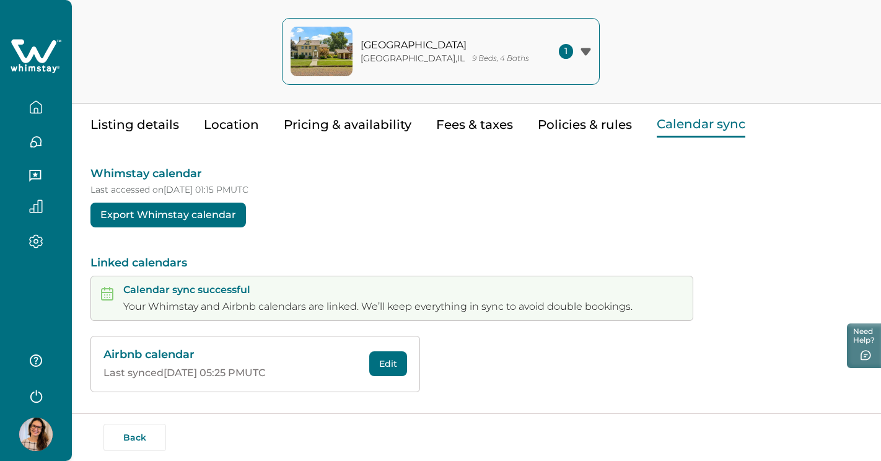
click at [584, 47] on div "1" at bounding box center [575, 51] width 32 height 15
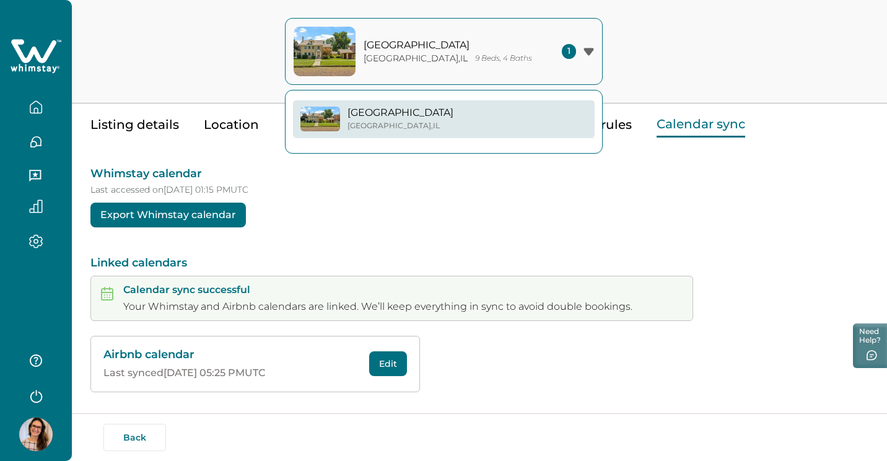
click at [584, 47] on div "1" at bounding box center [578, 51] width 32 height 15
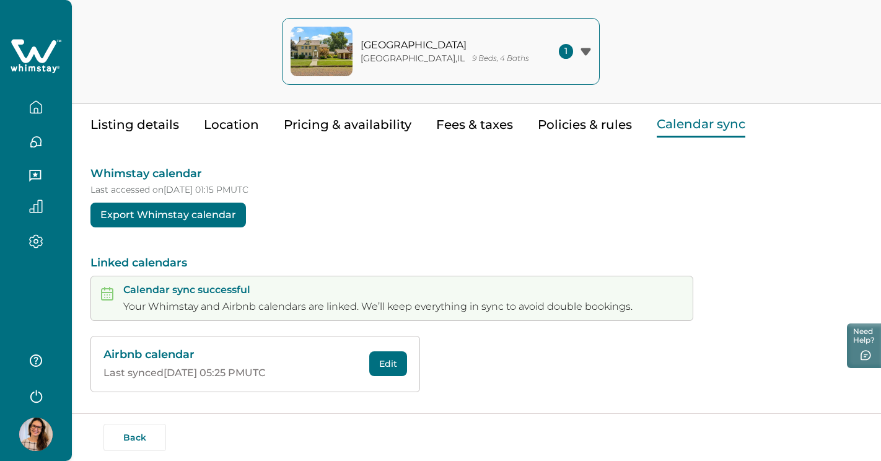
click at [577, 129] on button "Policies & rules" at bounding box center [585, 124] width 94 height 25
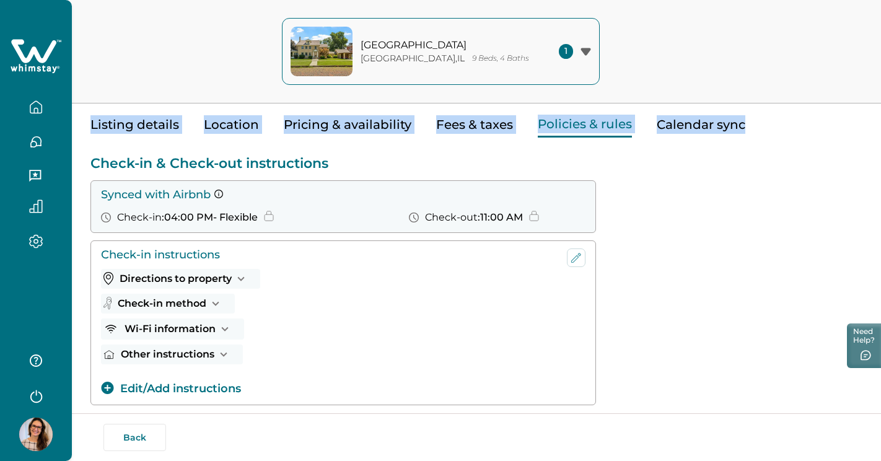
drag, startPoint x: 880, startPoint y: 99, endPoint x: 873, endPoint y: 127, distance: 28.8
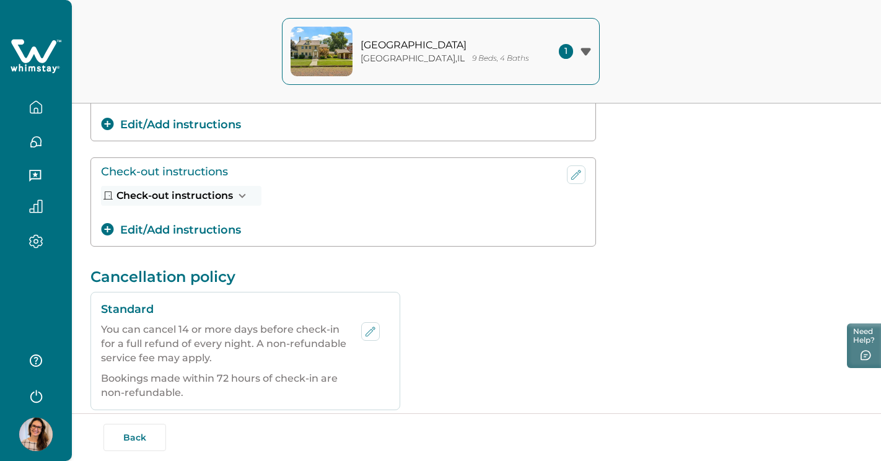
scroll to position [310, 0]
click at [175, 195] on button "Check-out instructions" at bounding box center [181, 195] width 160 height 20
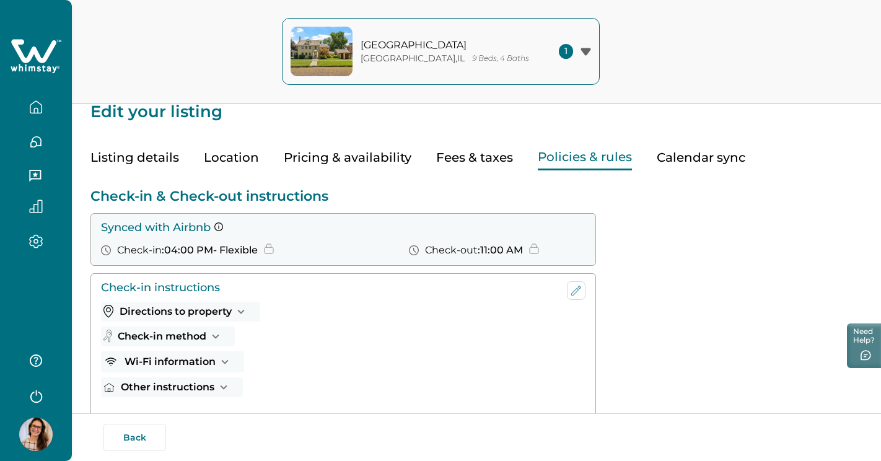
scroll to position [0, 0]
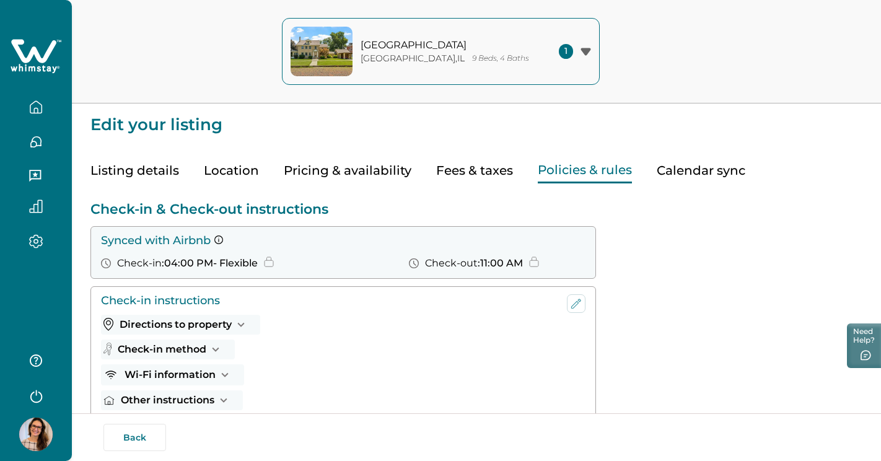
click at [229, 167] on button "Location" at bounding box center [231, 170] width 55 height 25
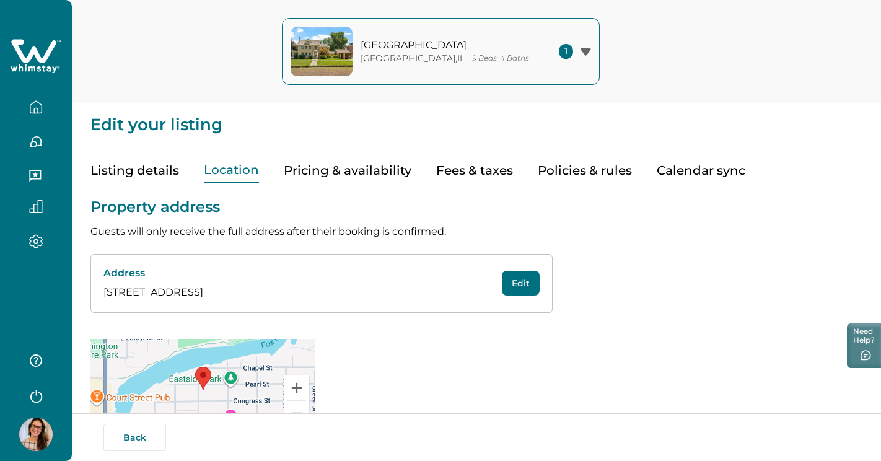
click at [348, 172] on button "Pricing & availability" at bounding box center [348, 170] width 128 height 25
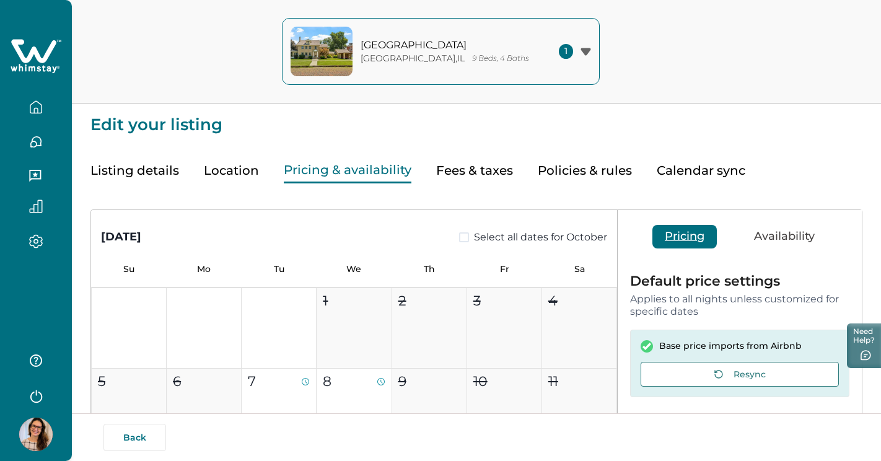
click at [120, 170] on button "Listing details" at bounding box center [134, 170] width 89 height 25
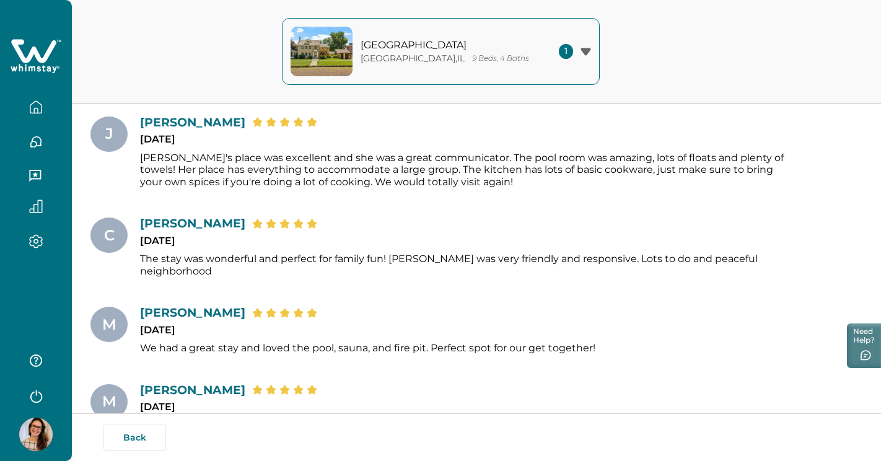
scroll to position [3290, 0]
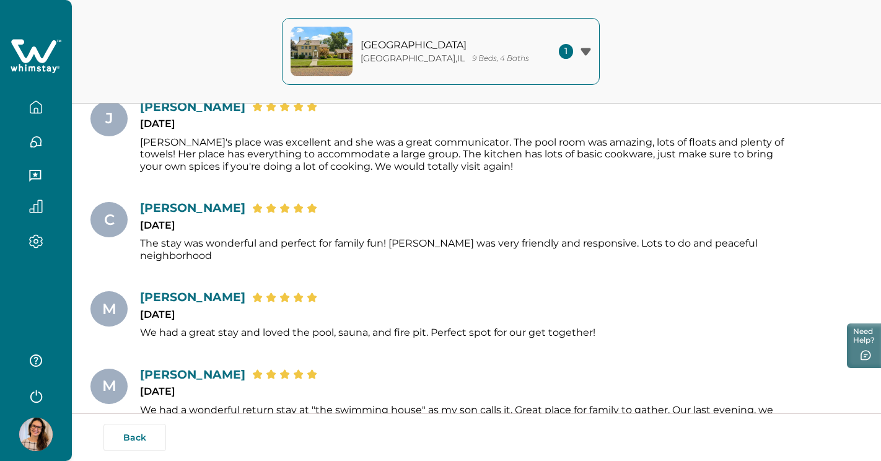
click at [37, 396] on icon "button" at bounding box center [36, 395] width 19 height 19
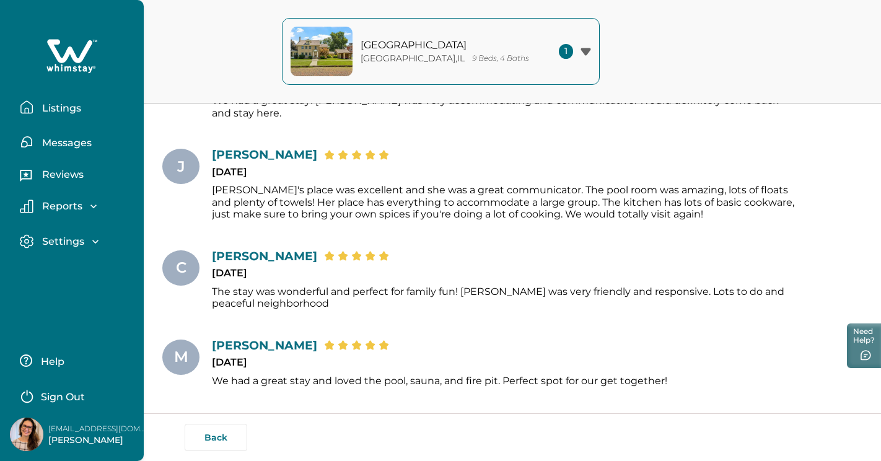
click at [84, 247] on div "Settings" at bounding box center [67, 241] width 68 height 12
click at [77, 205] on p "Reports" at bounding box center [60, 206] width 44 height 12
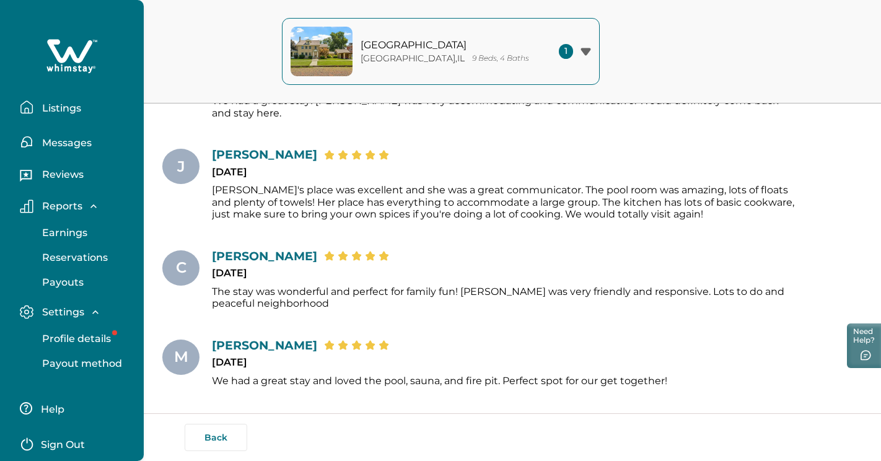
click at [82, 144] on p "Messages" at bounding box center [64, 143] width 53 height 12
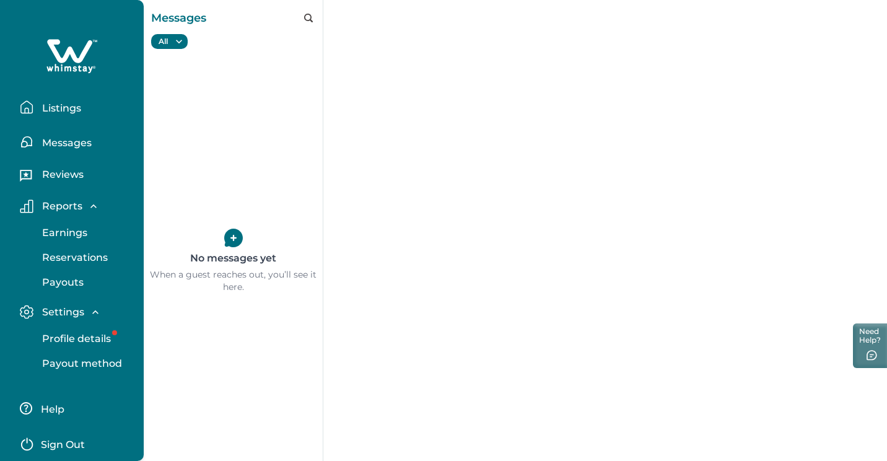
click at [76, 111] on p "Listings" at bounding box center [59, 108] width 43 height 12
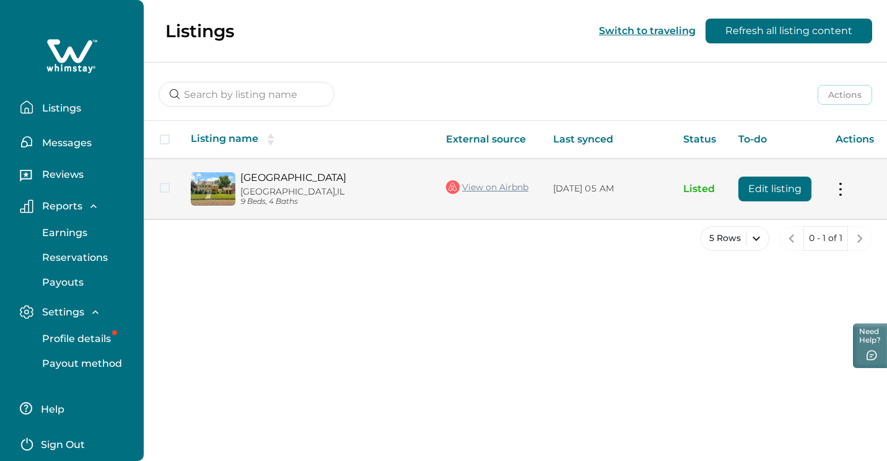
click at [842, 186] on button at bounding box center [841, 188] width 10 height 13
